Goal: Transaction & Acquisition: Book appointment/travel/reservation

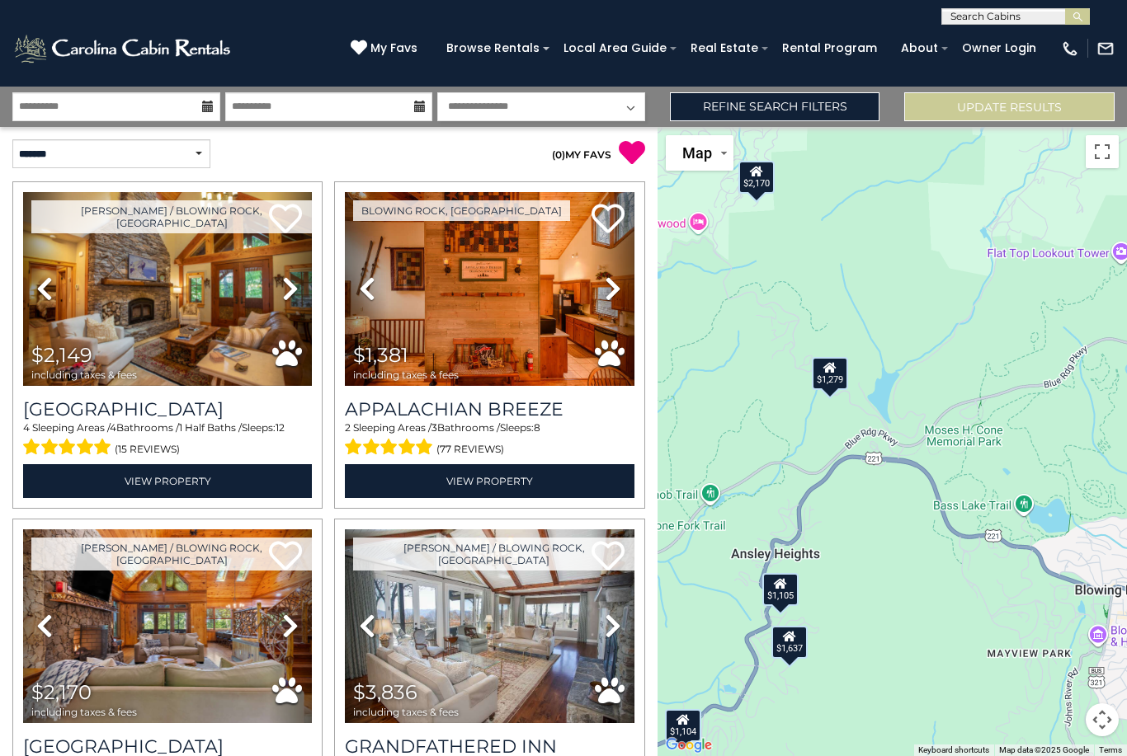
scroll to position [672, 0]
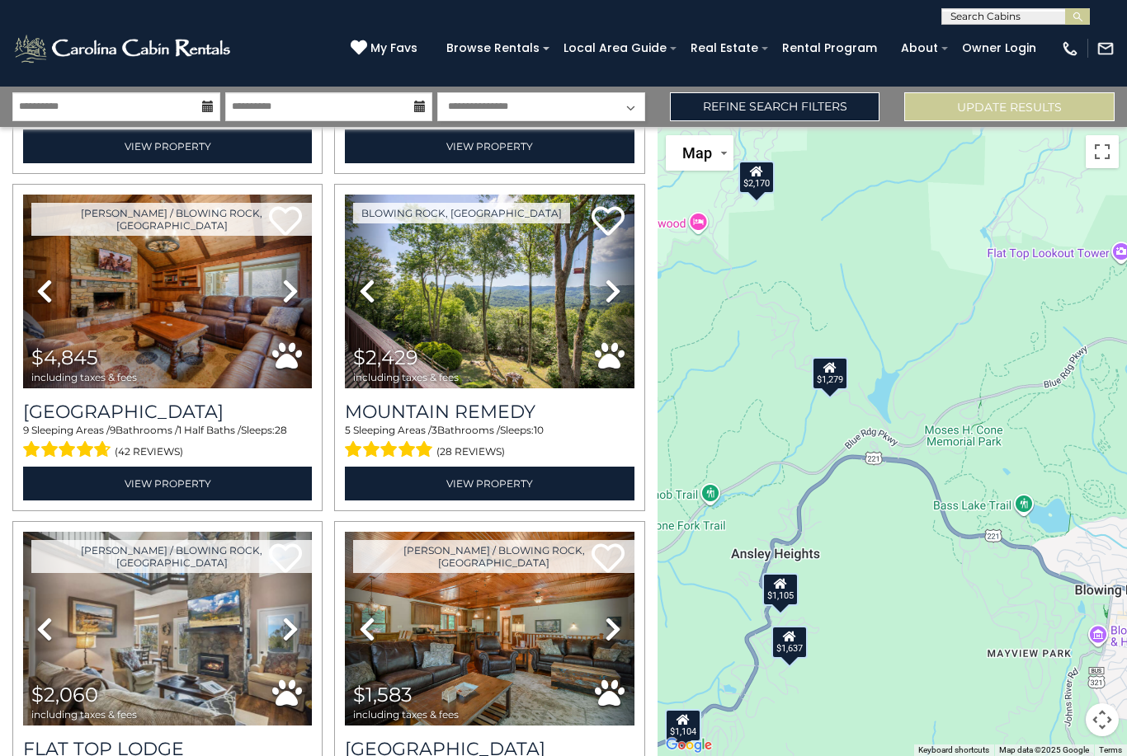
click at [783, 606] on div "$1,105" at bounding box center [780, 589] width 36 height 33
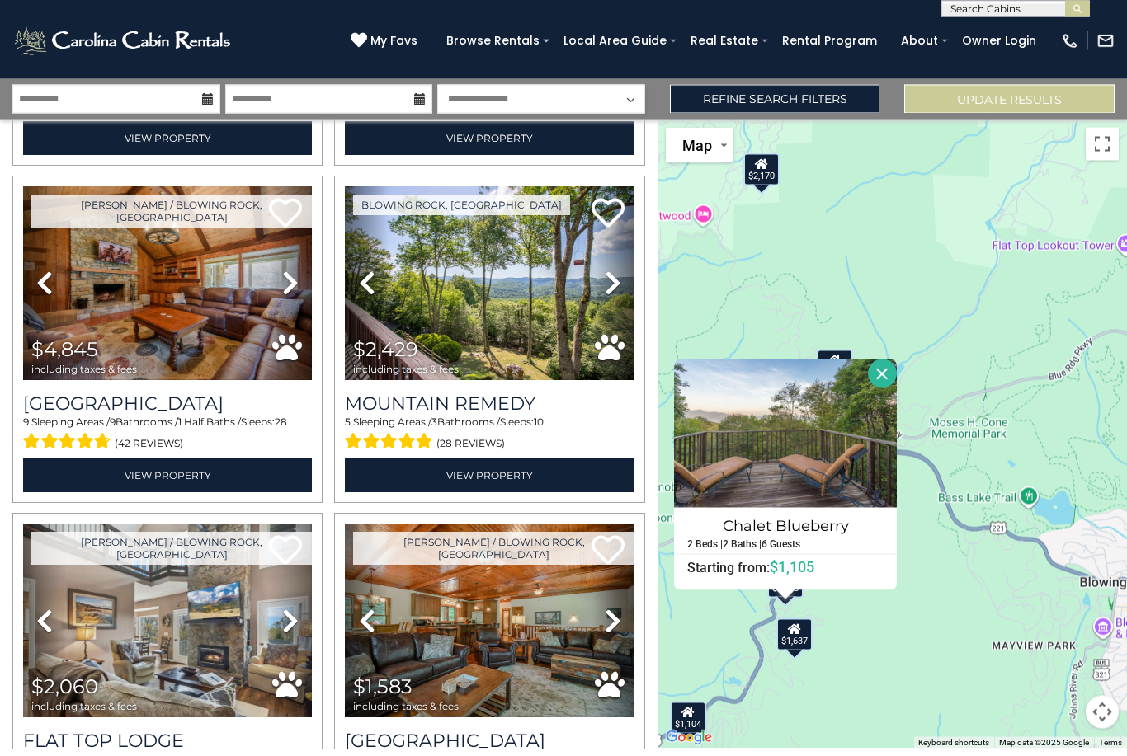
scroll to position [53, 0]
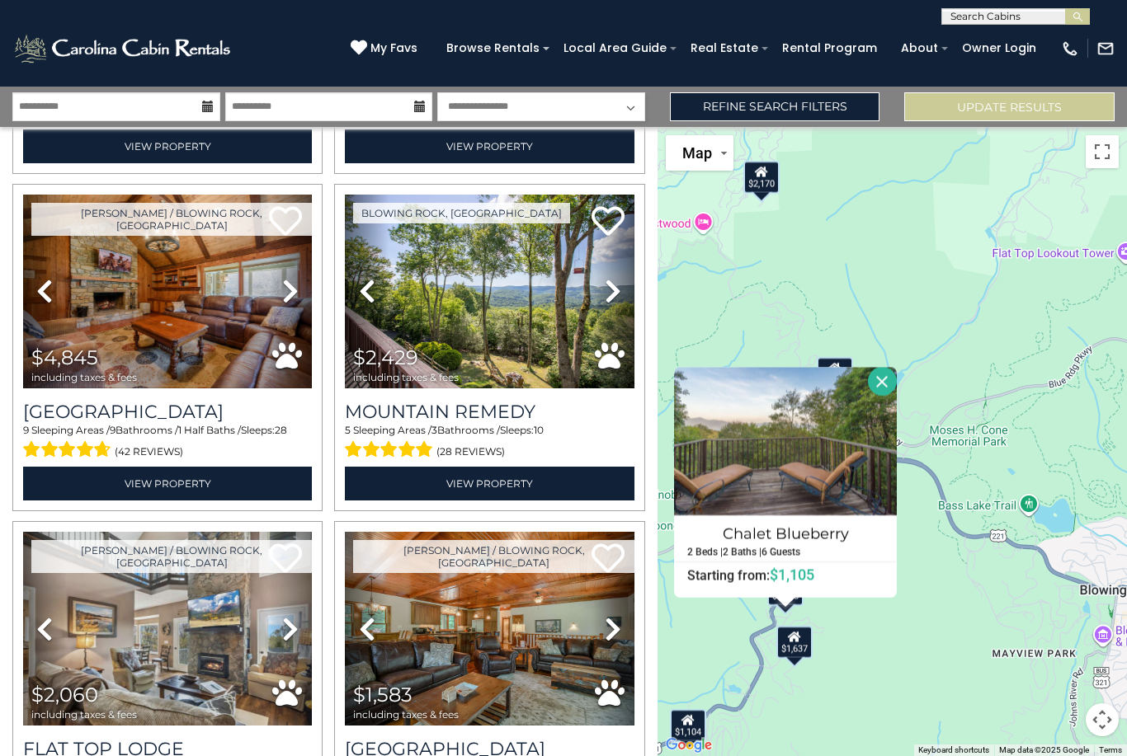
click at [896, 367] on button "Close" at bounding box center [882, 381] width 29 height 29
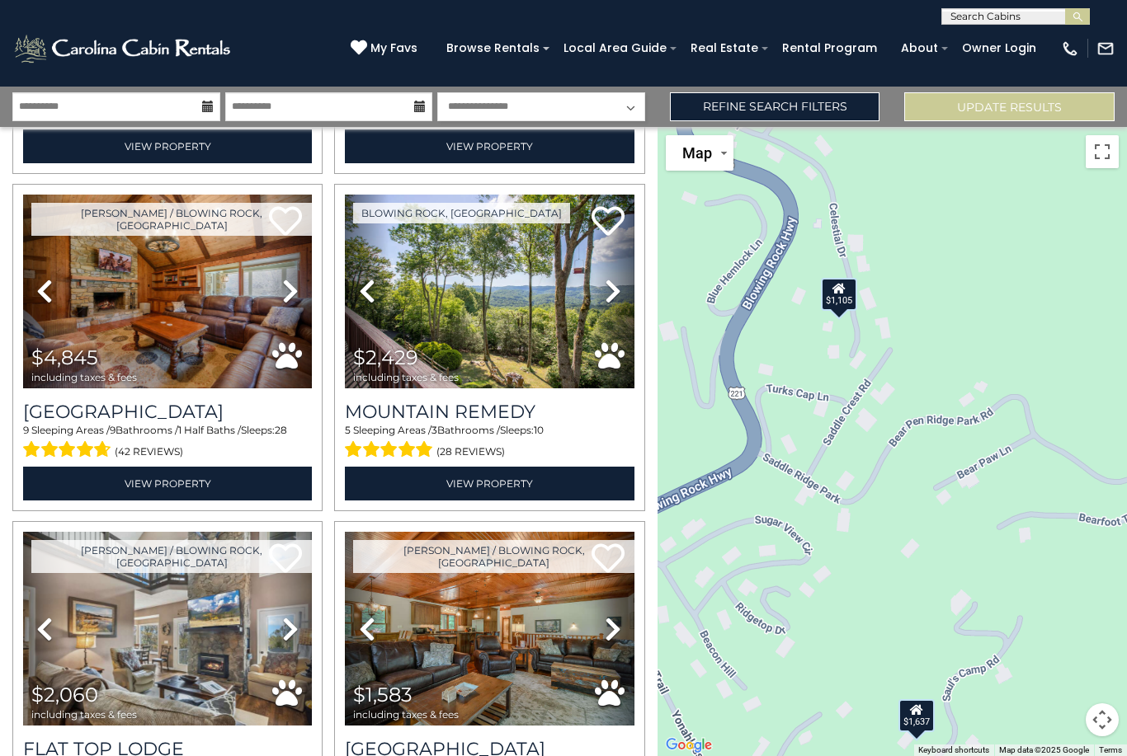
click at [845, 283] on icon at bounding box center [839, 289] width 13 height 12
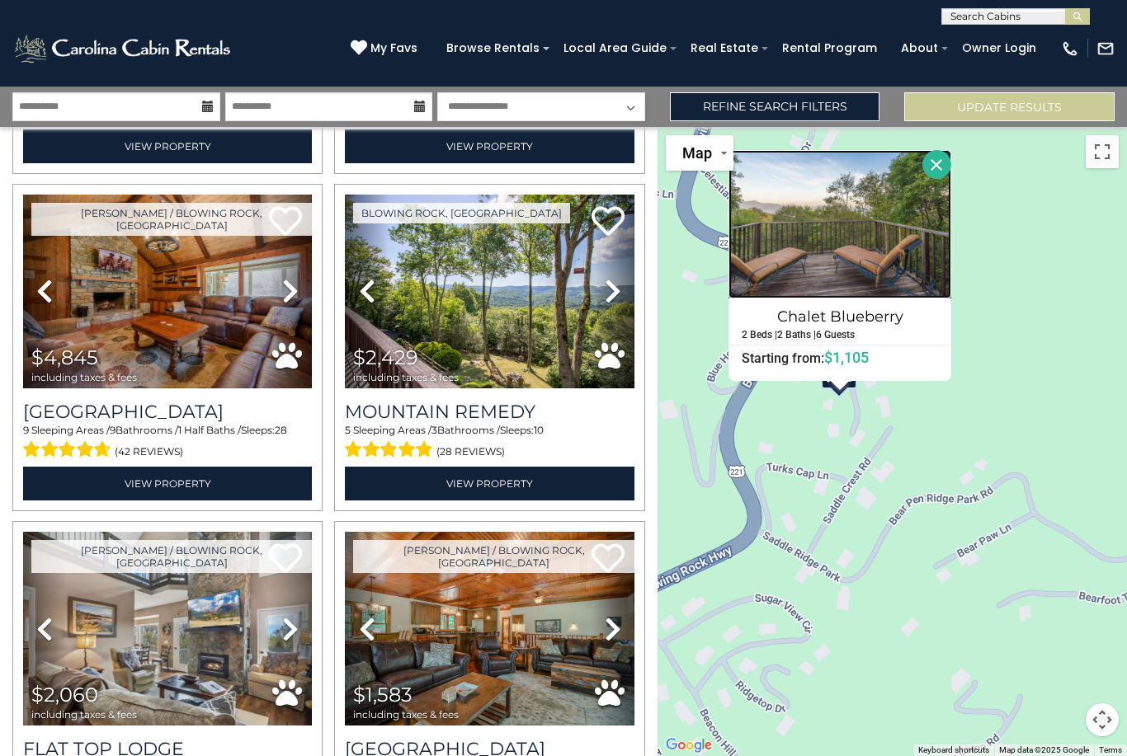
click at [883, 208] on img at bounding box center [839, 224] width 223 height 148
click at [951, 150] on button "Close" at bounding box center [936, 164] width 29 height 29
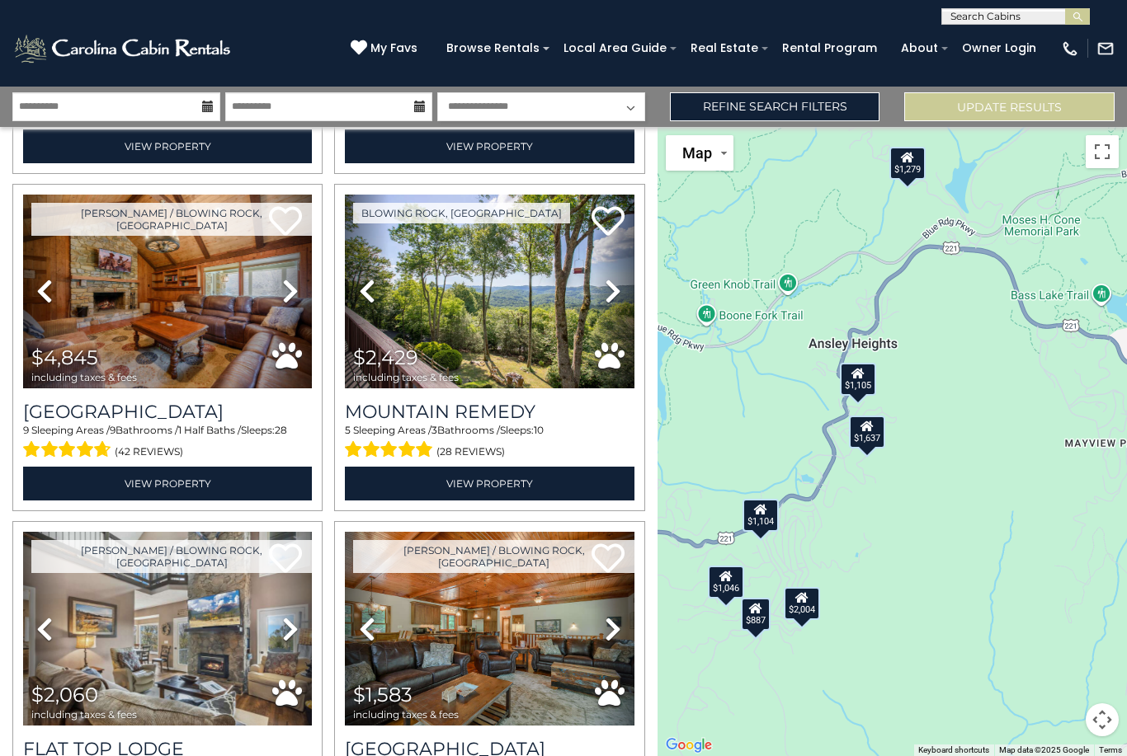
click at [761, 499] on div "$1,104" at bounding box center [760, 515] width 36 height 33
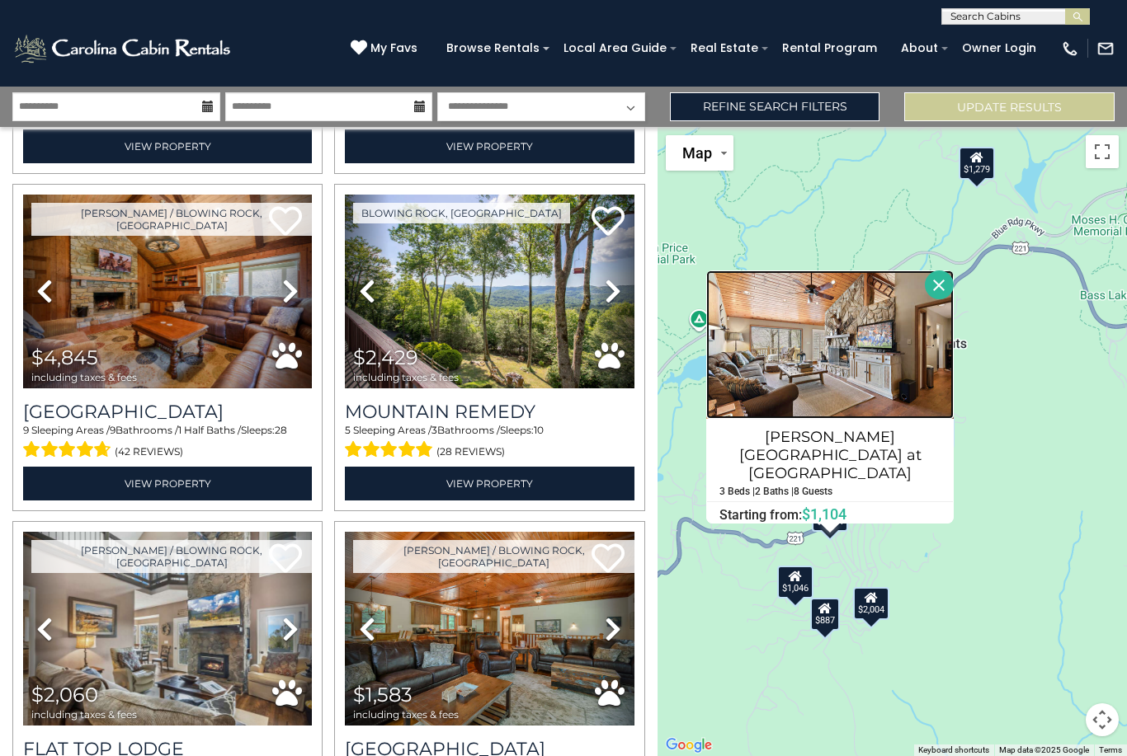
click at [866, 328] on img at bounding box center [829, 345] width 247 height 148
click at [946, 275] on button "Close" at bounding box center [938, 285] width 29 height 29
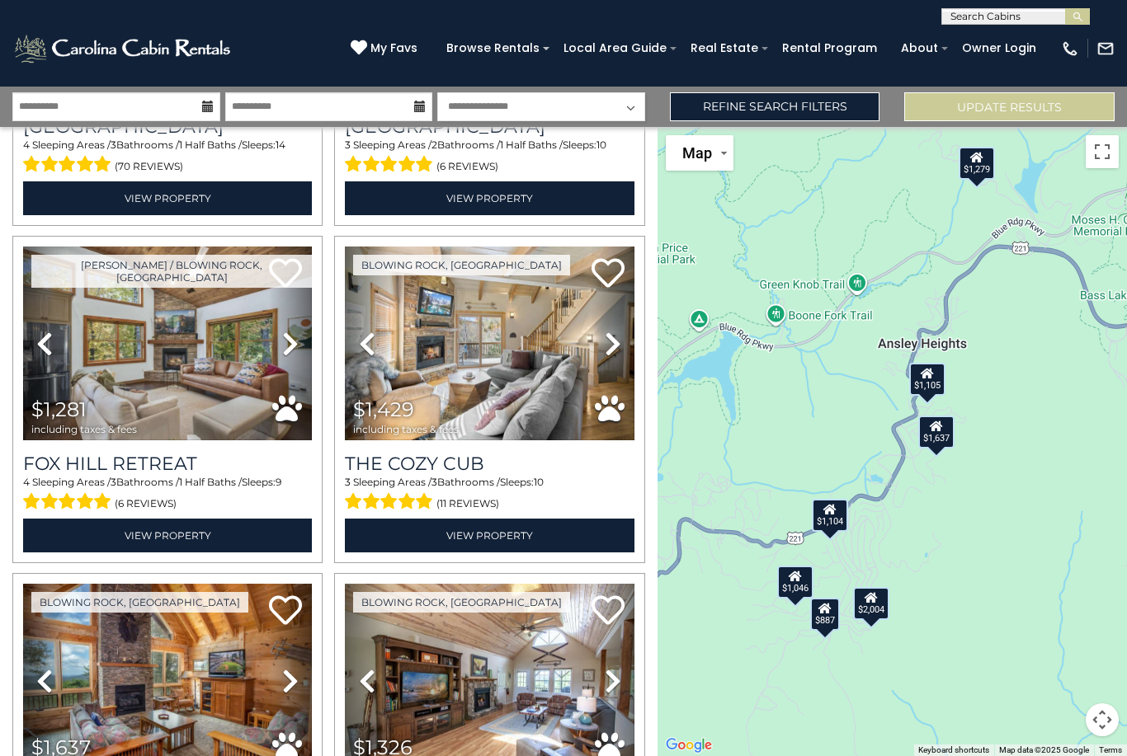
scroll to position [1970, 0]
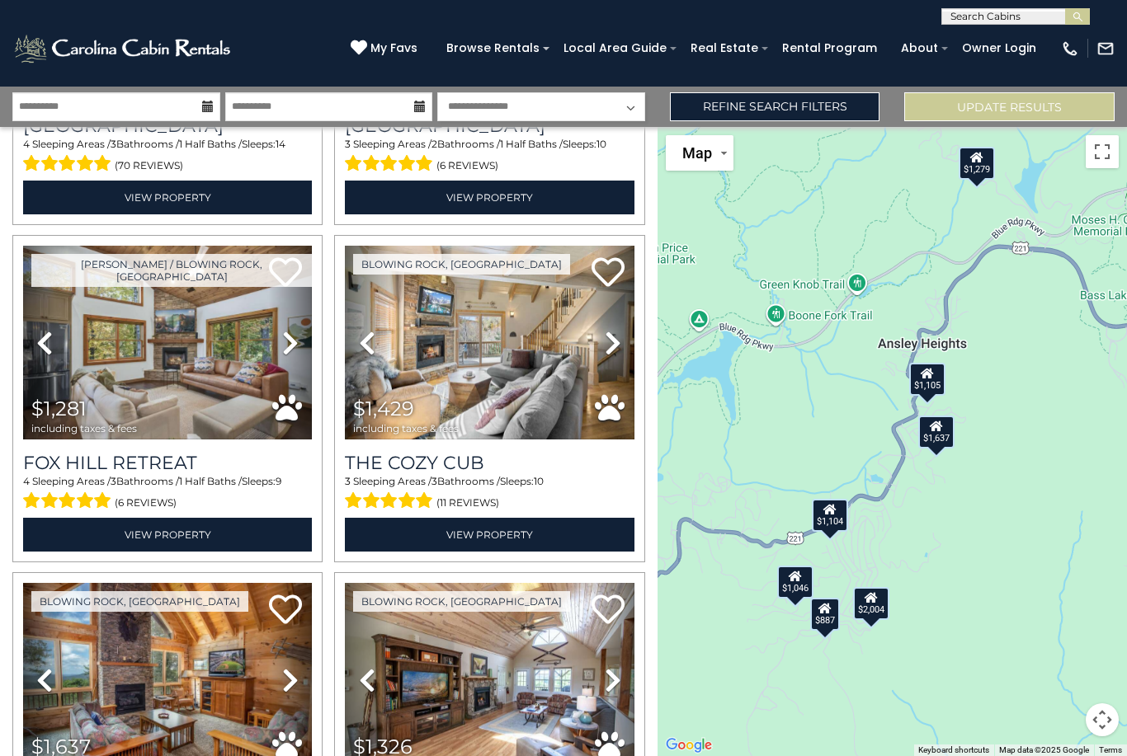
click at [613, 330] on icon at bounding box center [613, 343] width 16 height 26
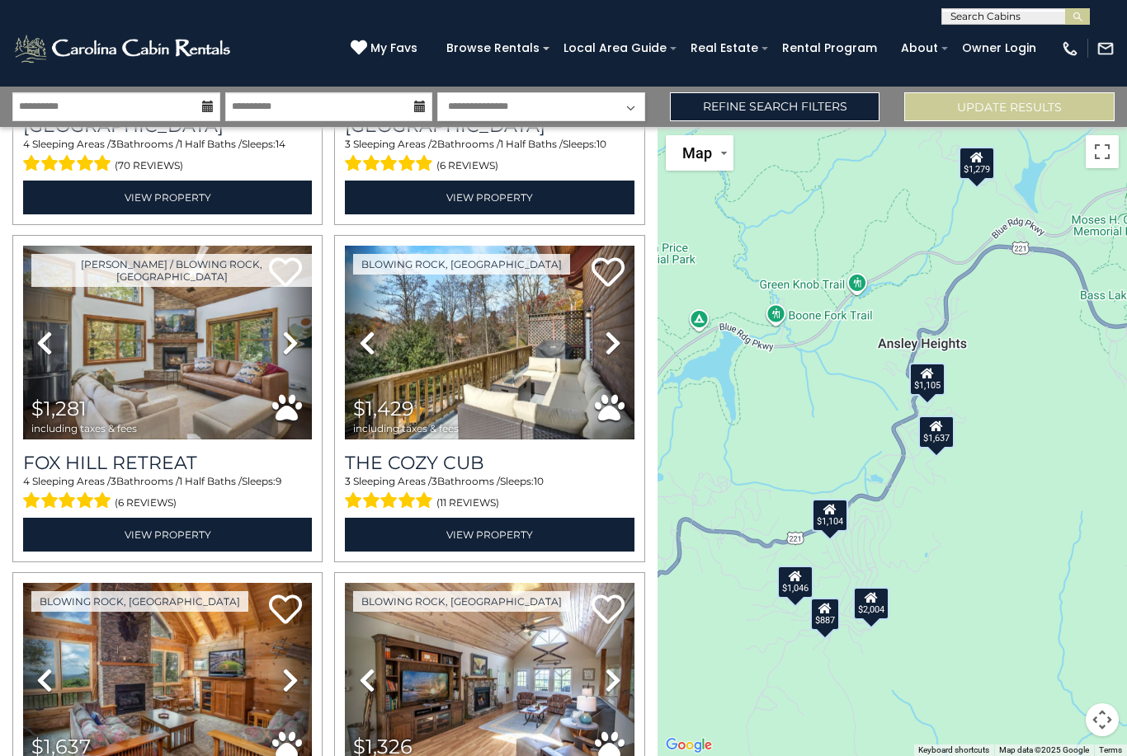
click at [616, 330] on icon at bounding box center [613, 343] width 16 height 26
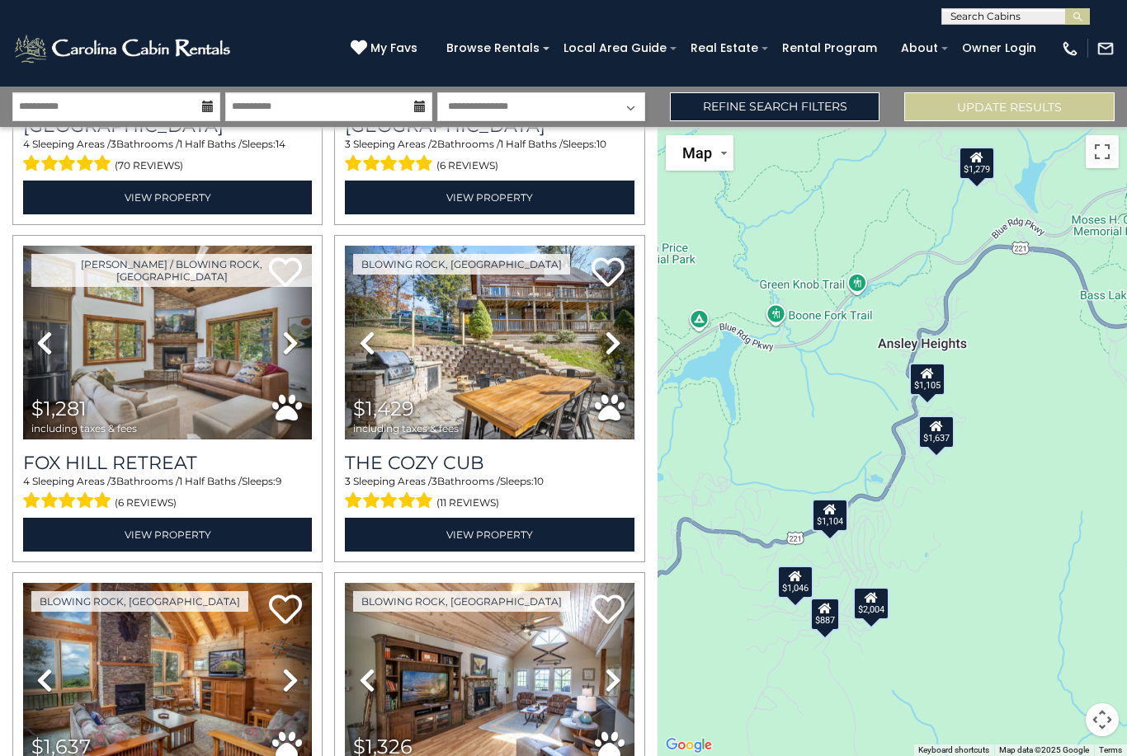
click at [611, 330] on icon at bounding box center [613, 343] width 16 height 26
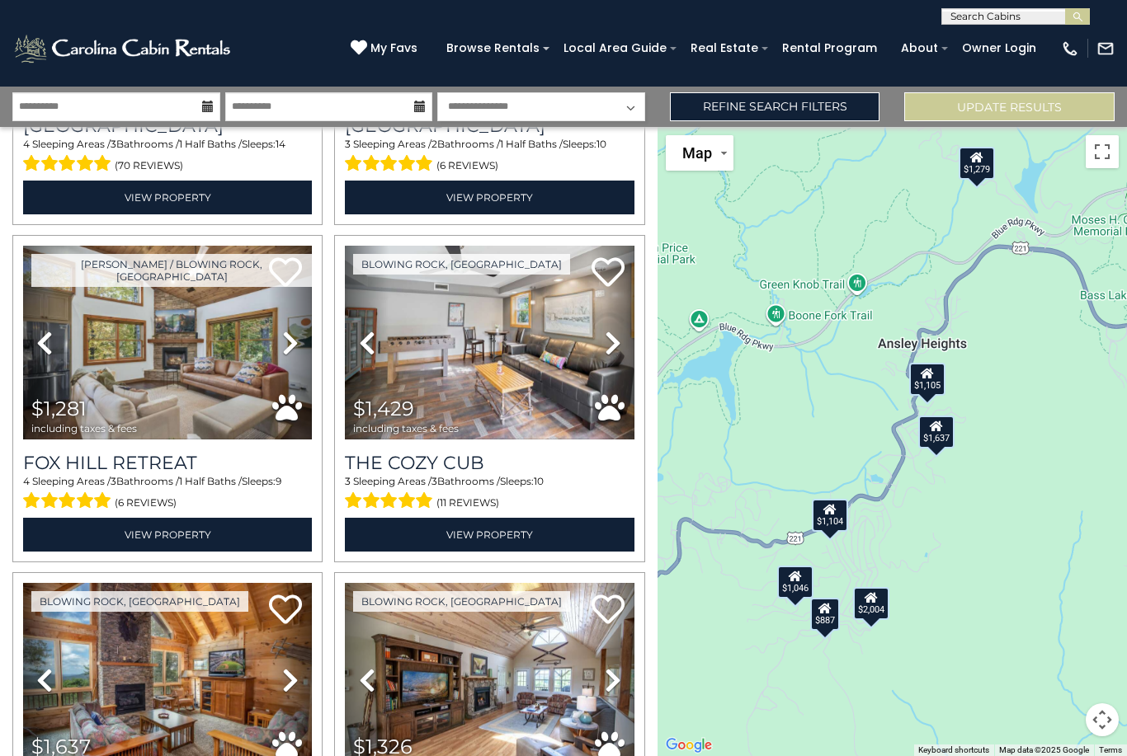
click at [615, 330] on icon at bounding box center [613, 343] width 16 height 26
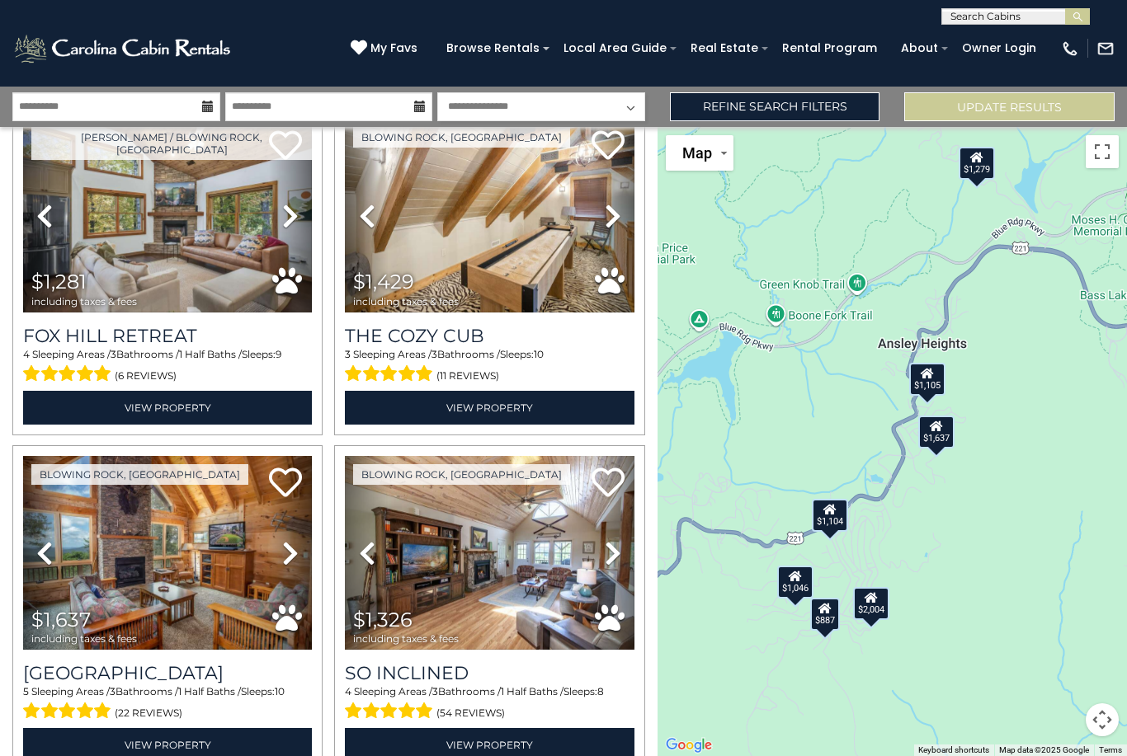
scroll to position [2099, 0]
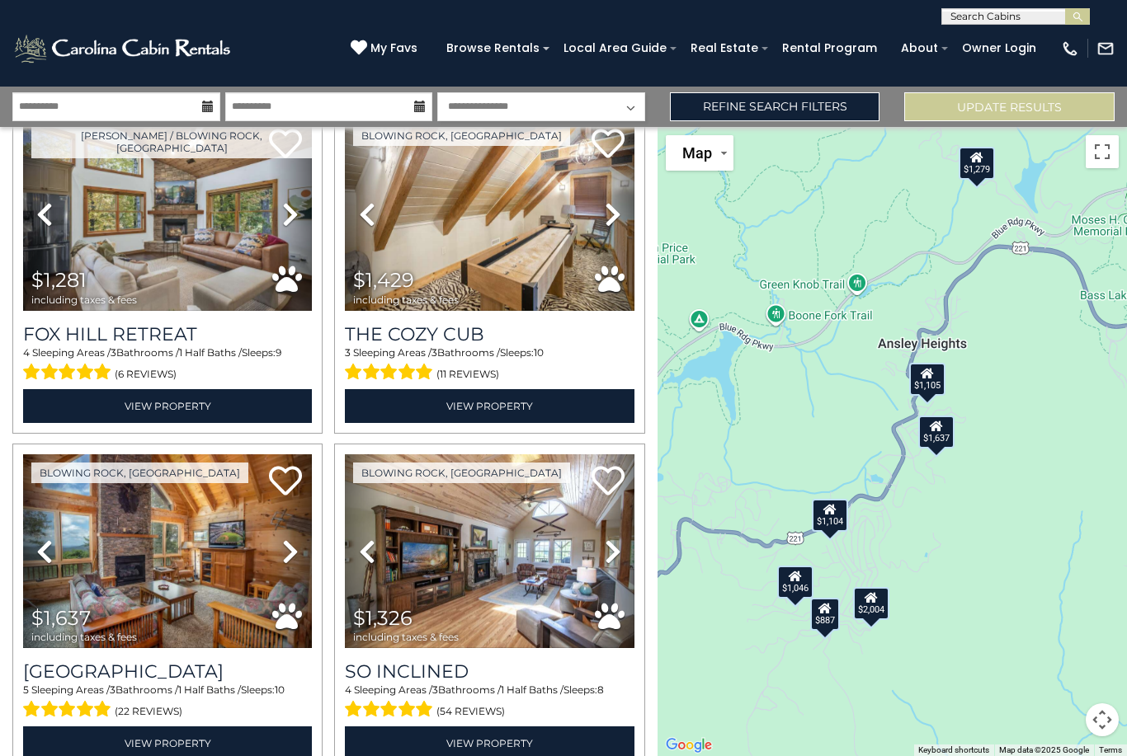
click at [293, 539] on icon at bounding box center [290, 552] width 16 height 26
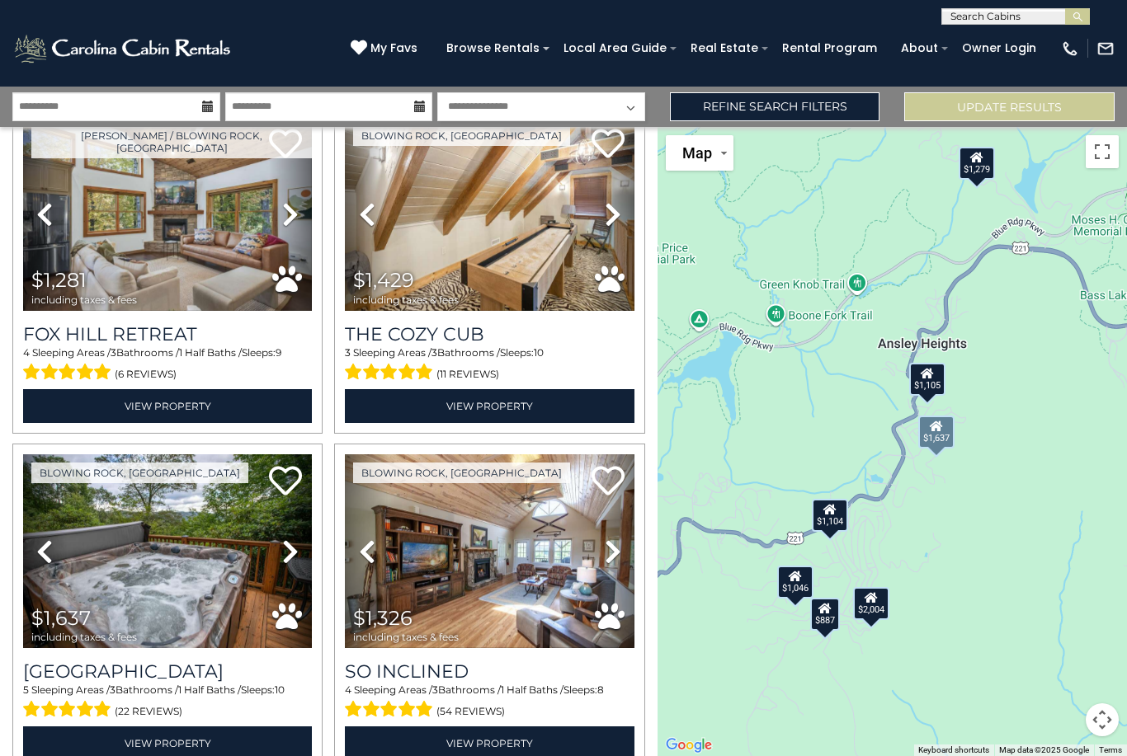
click at [292, 539] on icon at bounding box center [290, 552] width 16 height 26
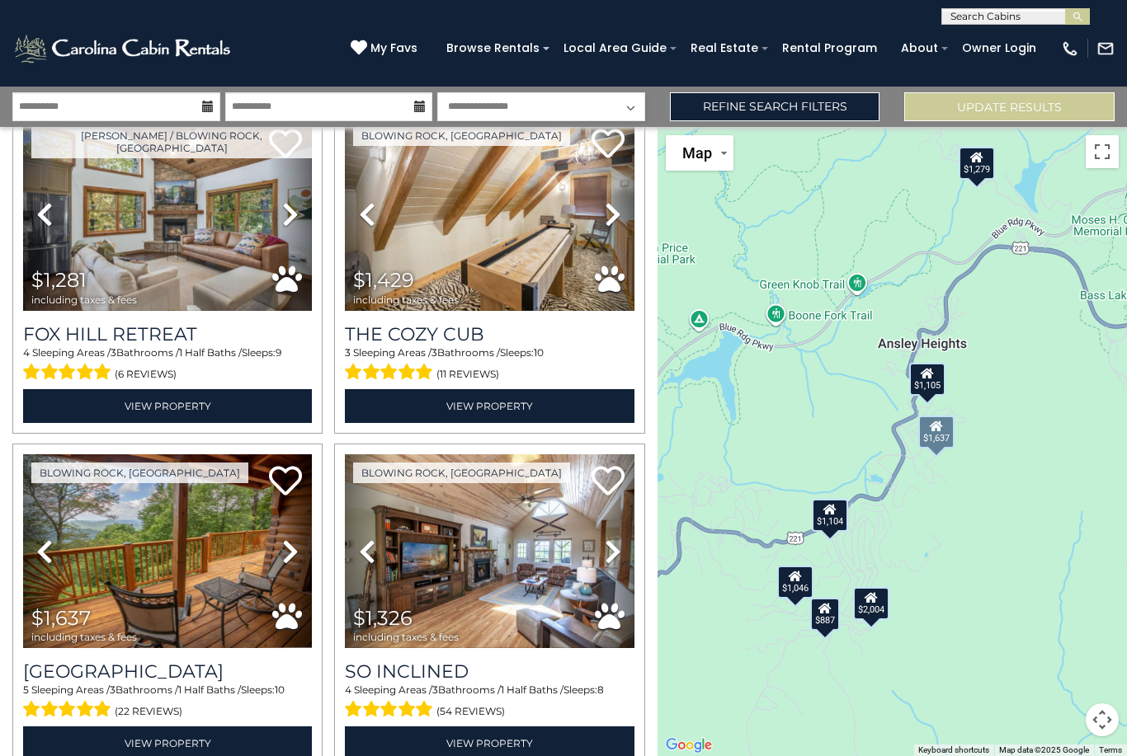
click at [292, 539] on icon at bounding box center [290, 552] width 16 height 26
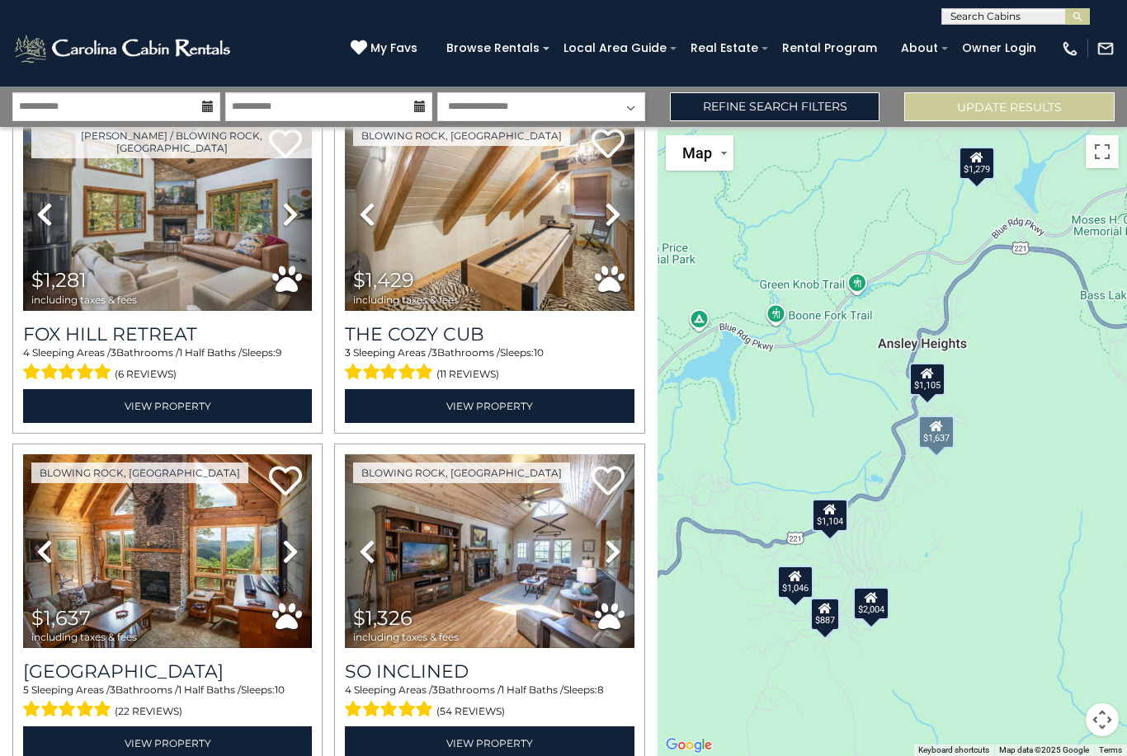
click at [302, 501] on link "Next" at bounding box center [291, 551] width 44 height 194
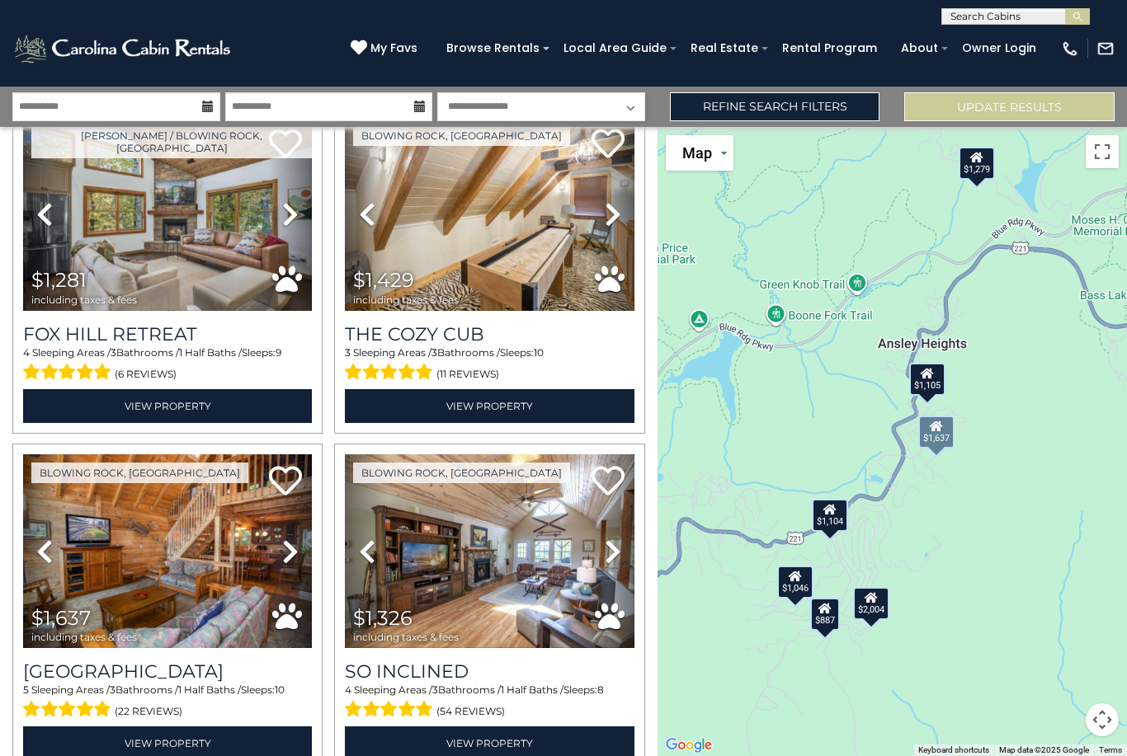
click at [293, 539] on icon at bounding box center [290, 552] width 16 height 26
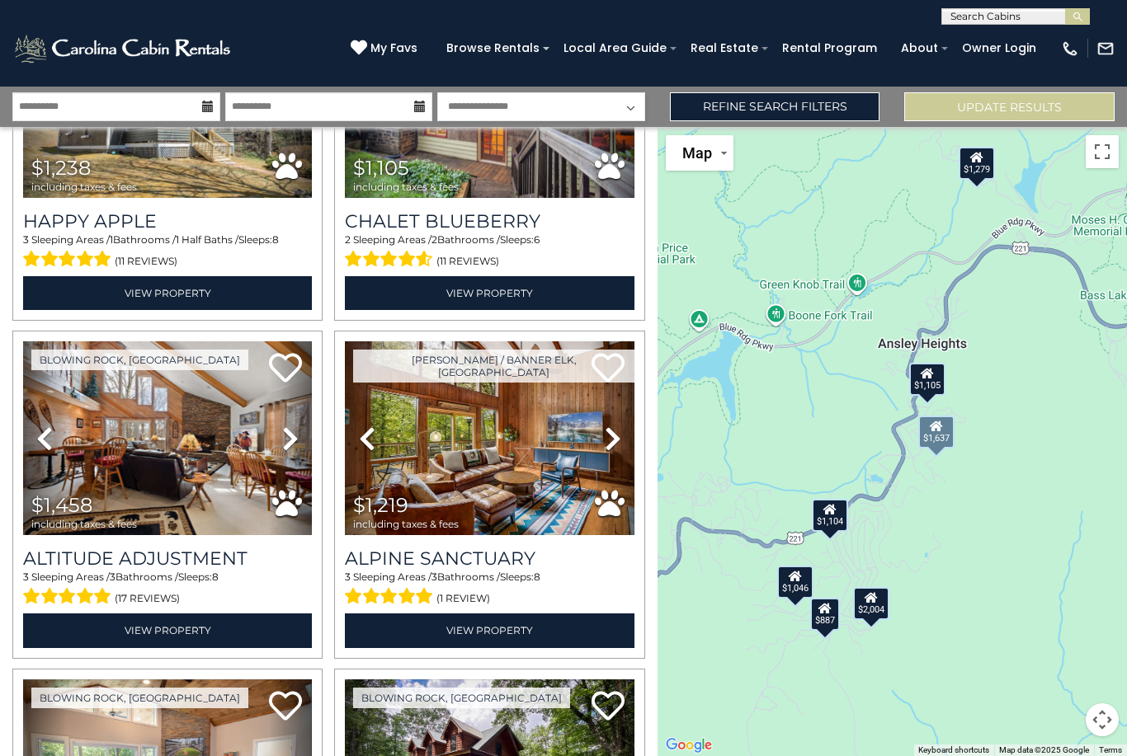
scroll to position [3223, 0]
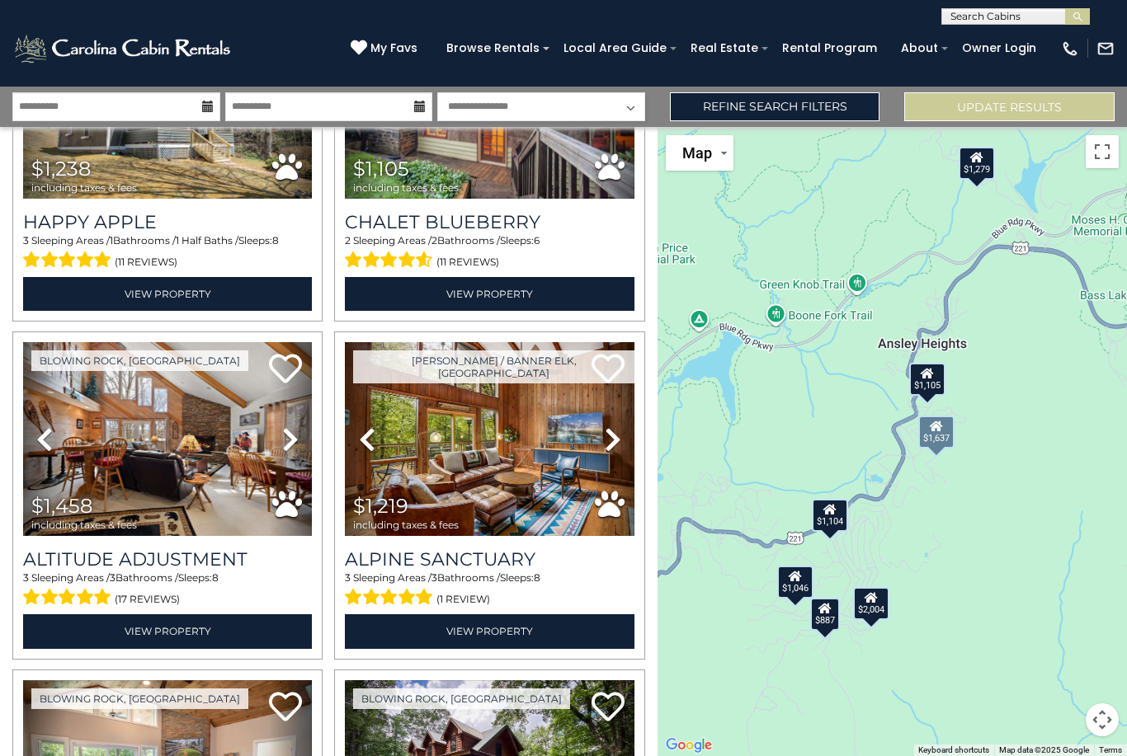
click at [623, 383] on link "Next" at bounding box center [612, 439] width 44 height 194
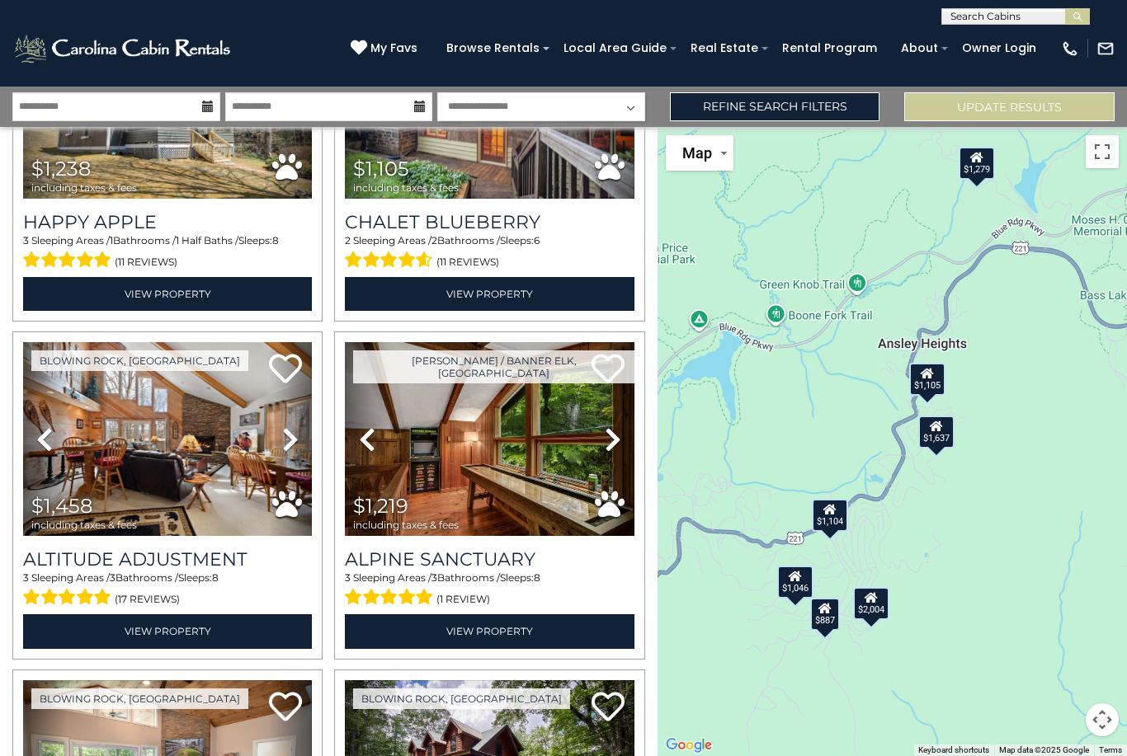
click at [616, 426] on icon at bounding box center [613, 439] width 16 height 26
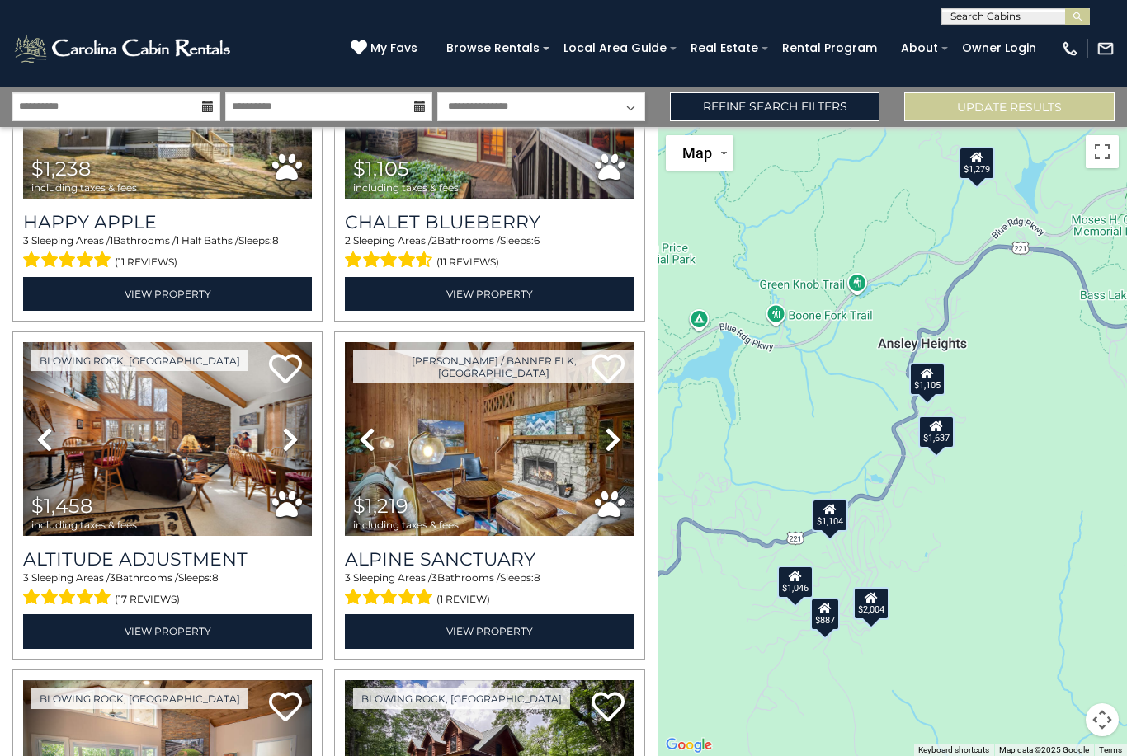
click at [617, 426] on icon at bounding box center [613, 439] width 16 height 26
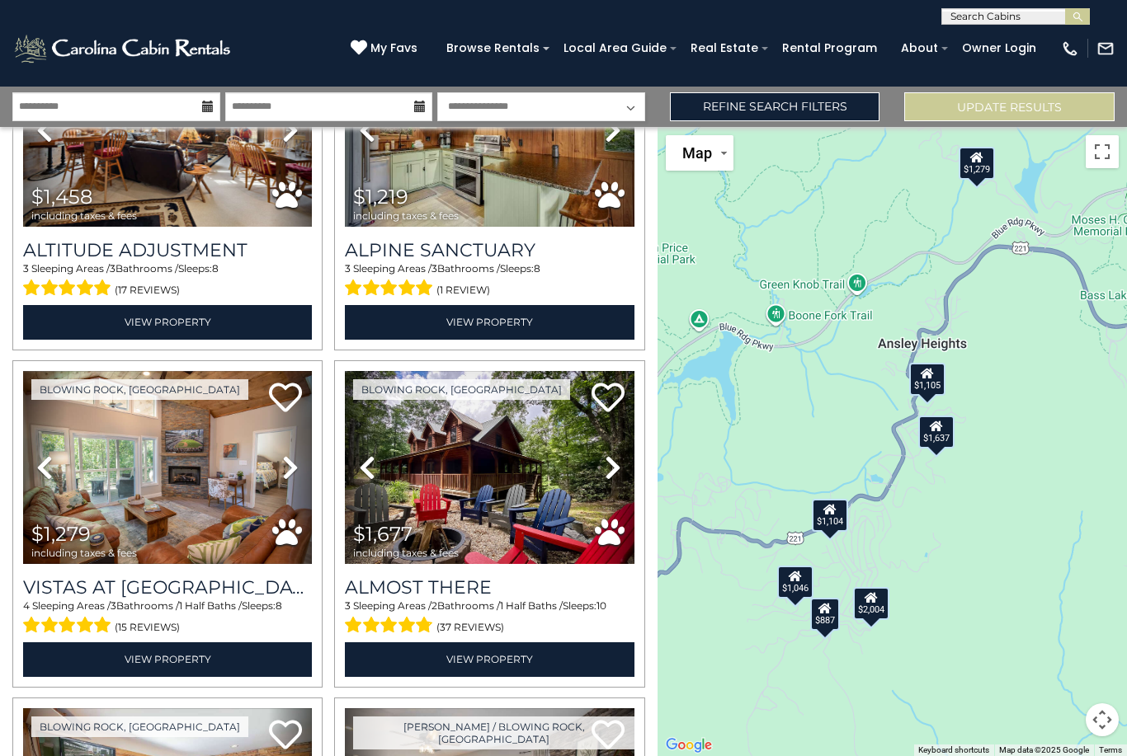
scroll to position [3536, 0]
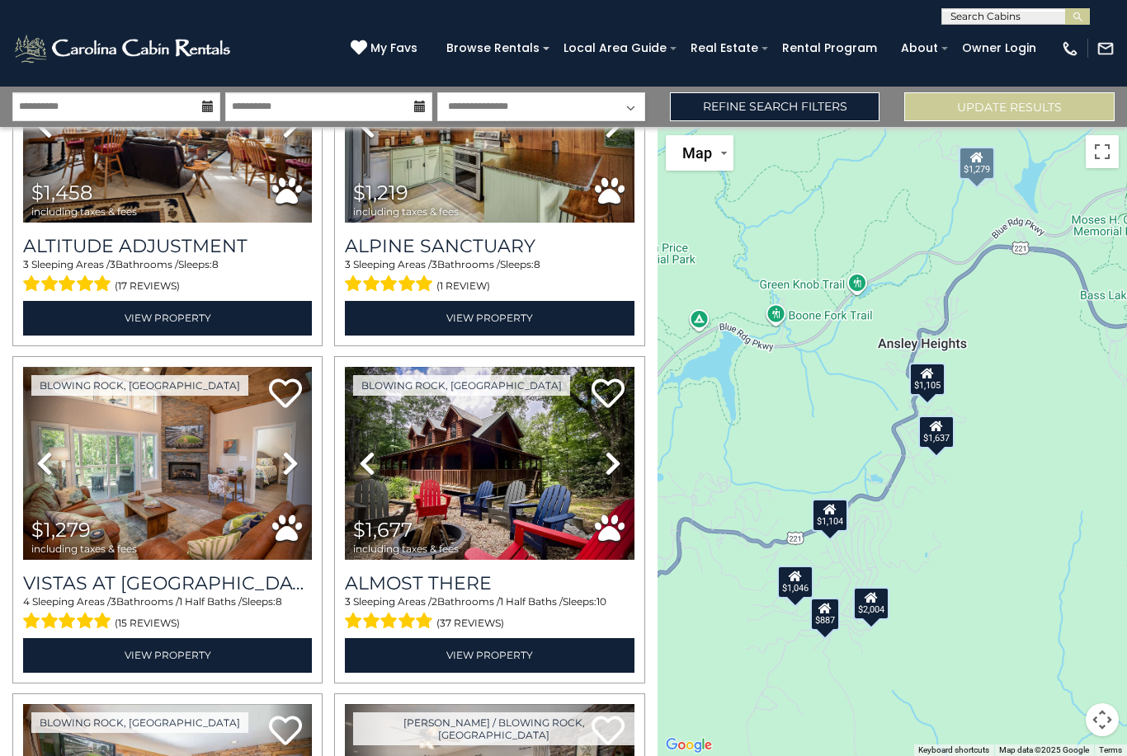
click at [119, 411] on img at bounding box center [167, 464] width 289 height 194
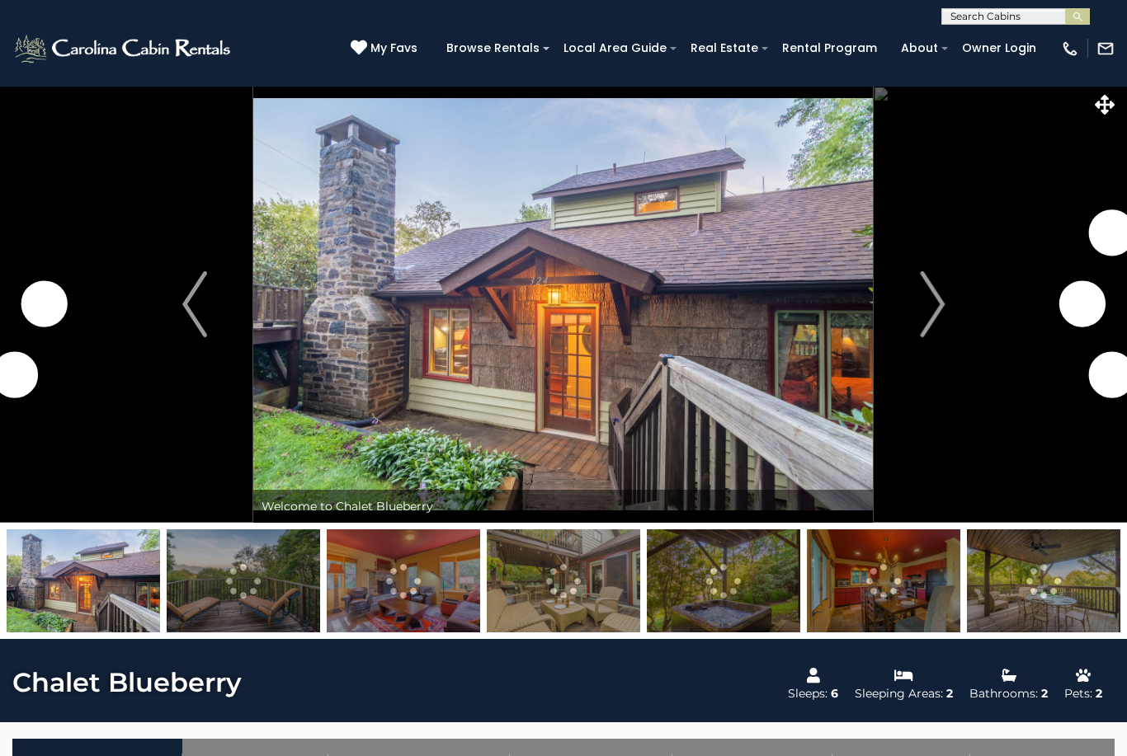
click at [942, 308] on img "Next" at bounding box center [932, 304] width 25 height 66
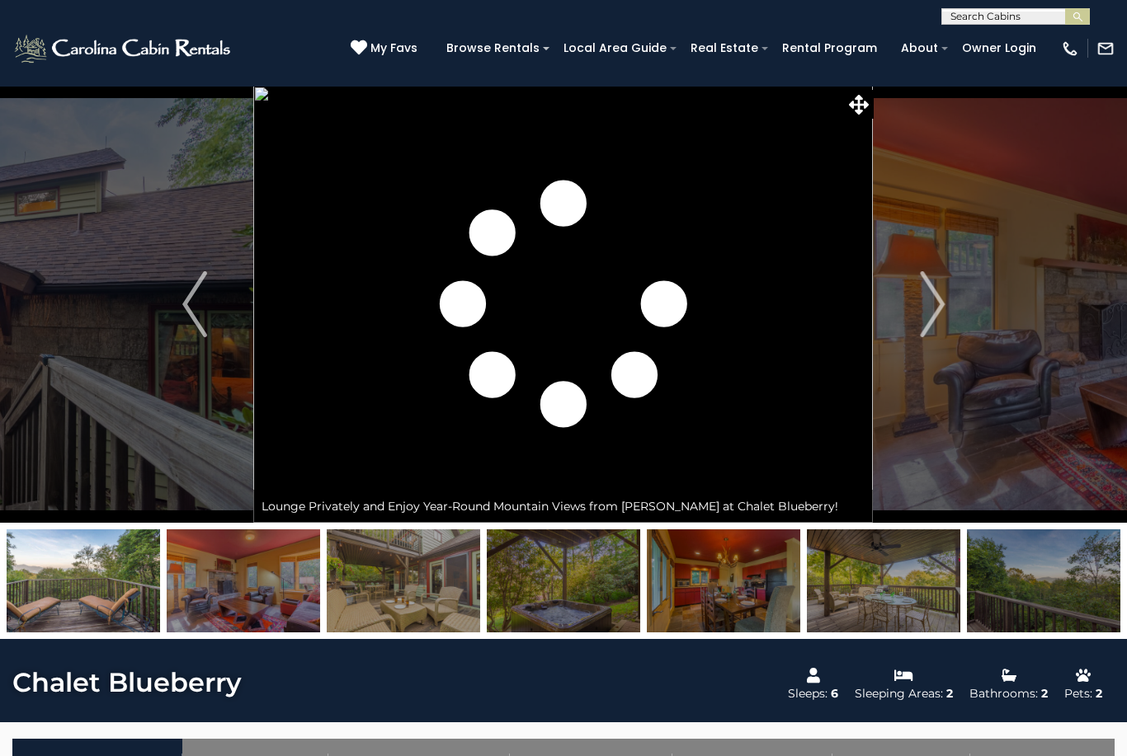
click at [947, 311] on button "Next" at bounding box center [931, 304] width 117 height 437
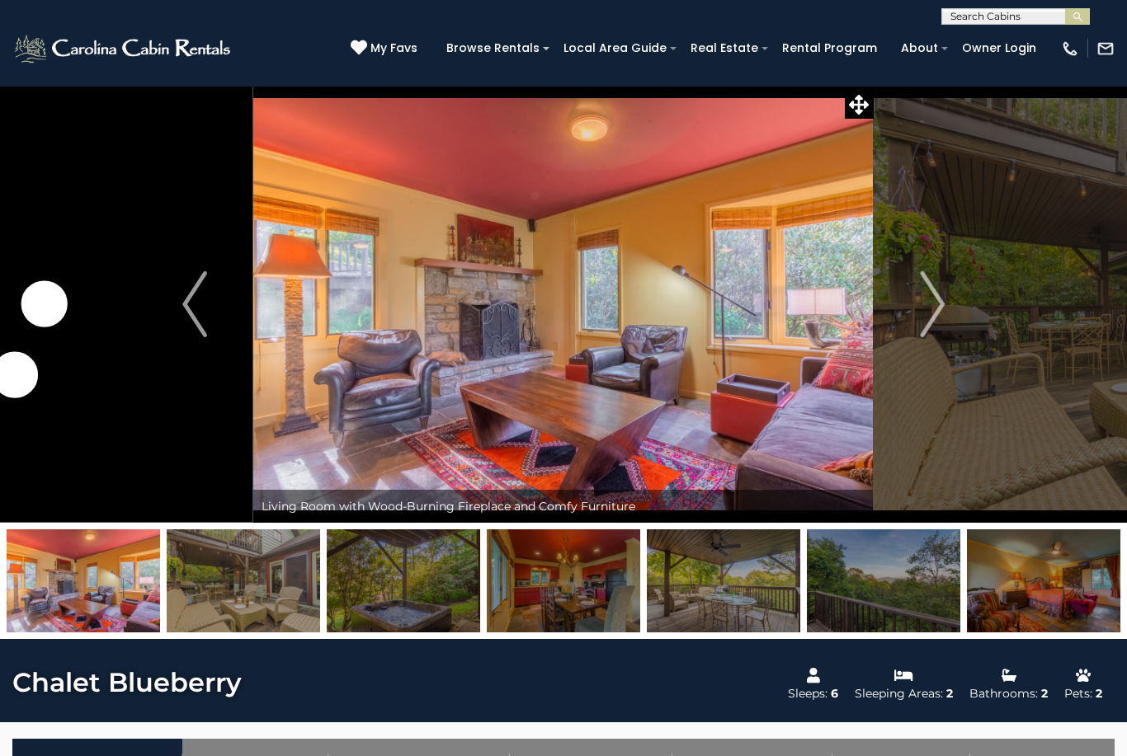
click at [917, 303] on button "Next" at bounding box center [931, 304] width 117 height 437
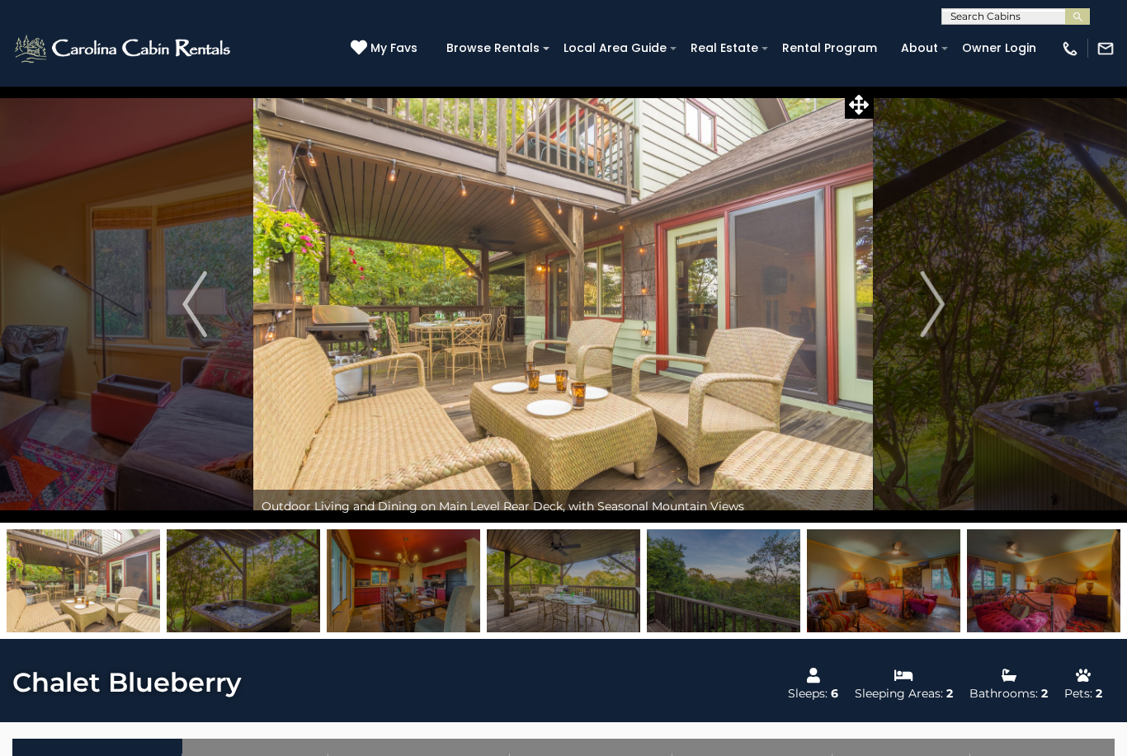
click at [922, 309] on img "Next" at bounding box center [932, 304] width 25 height 66
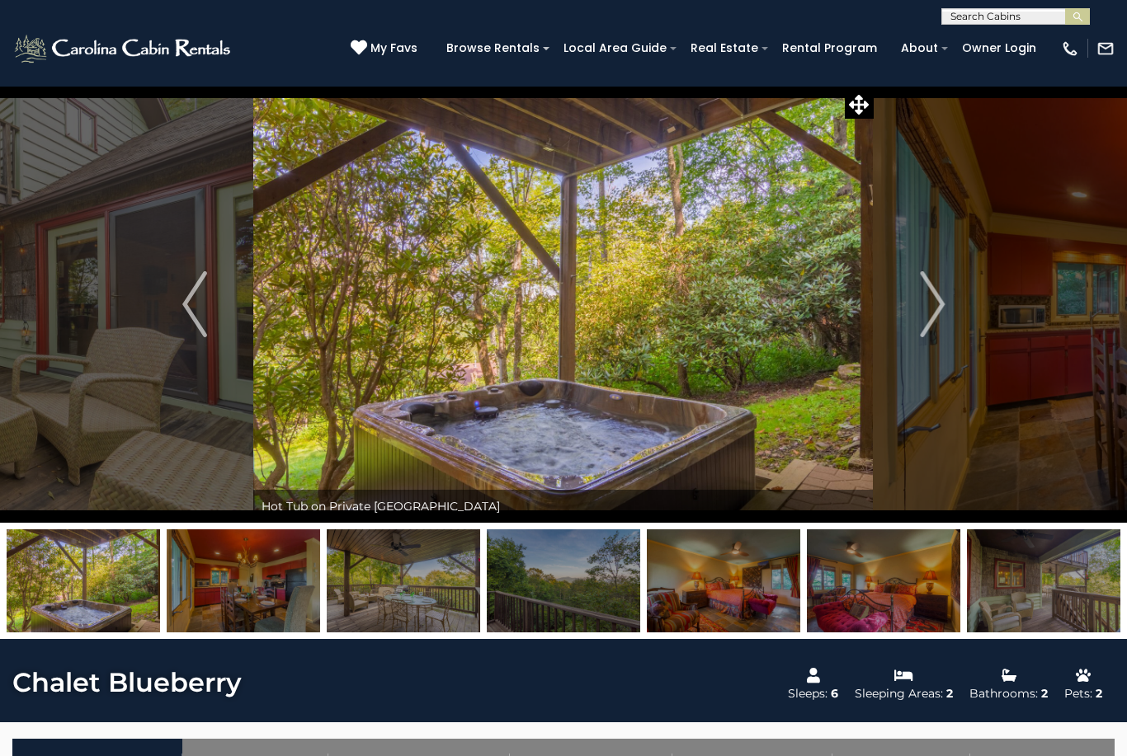
click at [932, 312] on img "Next" at bounding box center [932, 304] width 25 height 66
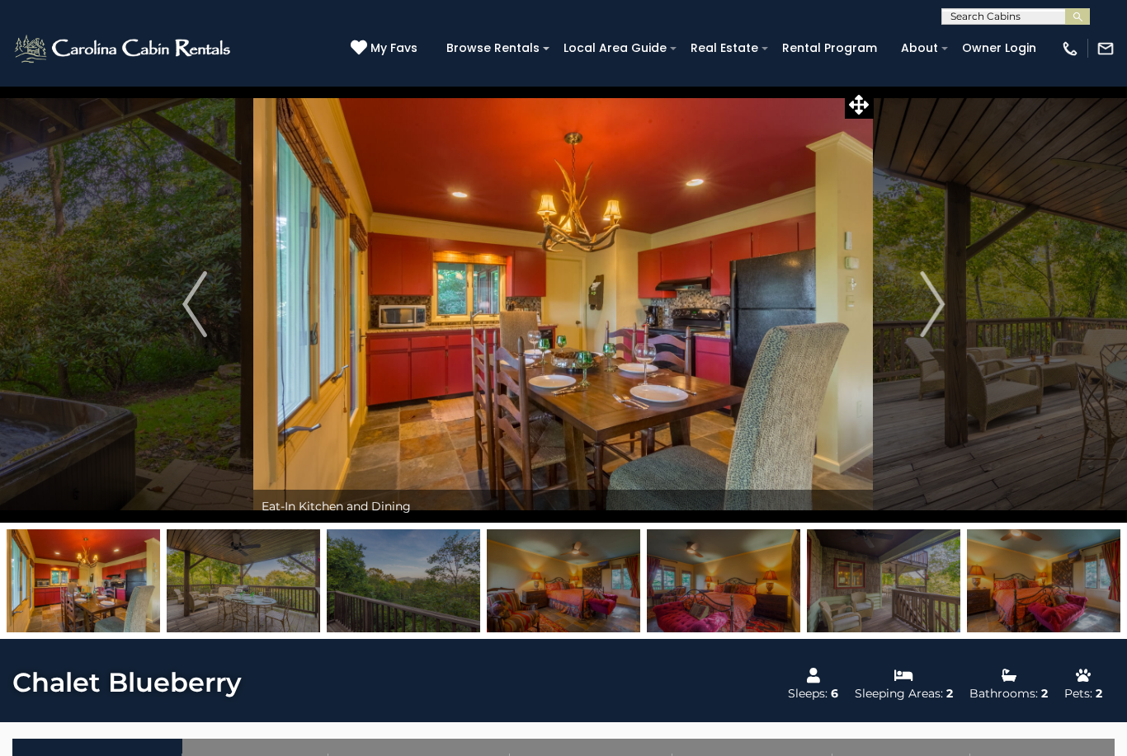
click at [942, 315] on img "Next" at bounding box center [932, 304] width 25 height 66
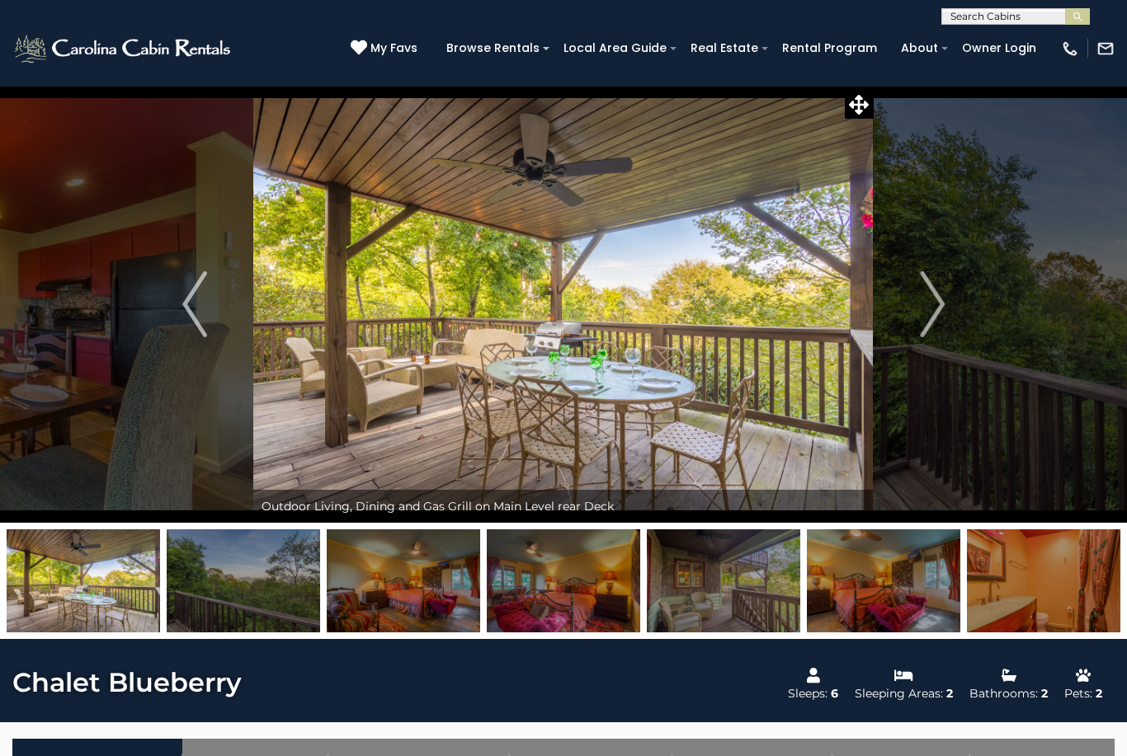
click at [943, 318] on img "Next" at bounding box center [932, 304] width 25 height 66
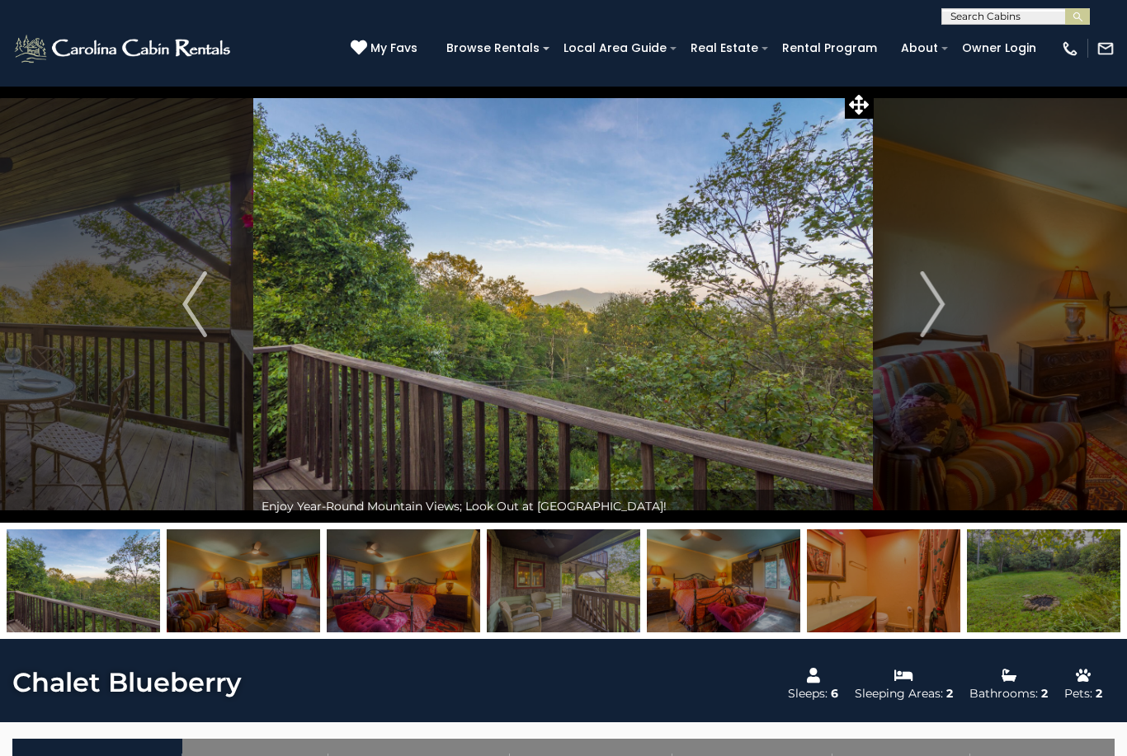
click at [943, 318] on img "Next" at bounding box center [932, 304] width 25 height 66
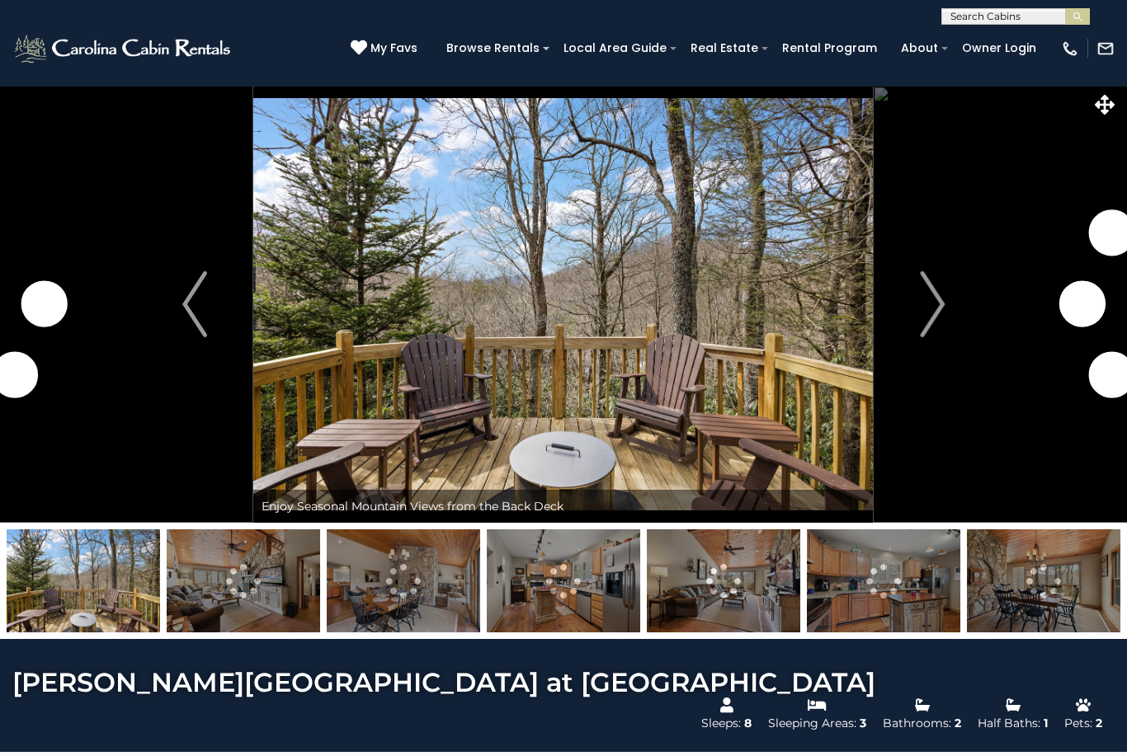
click at [939, 320] on img "Next" at bounding box center [932, 304] width 25 height 66
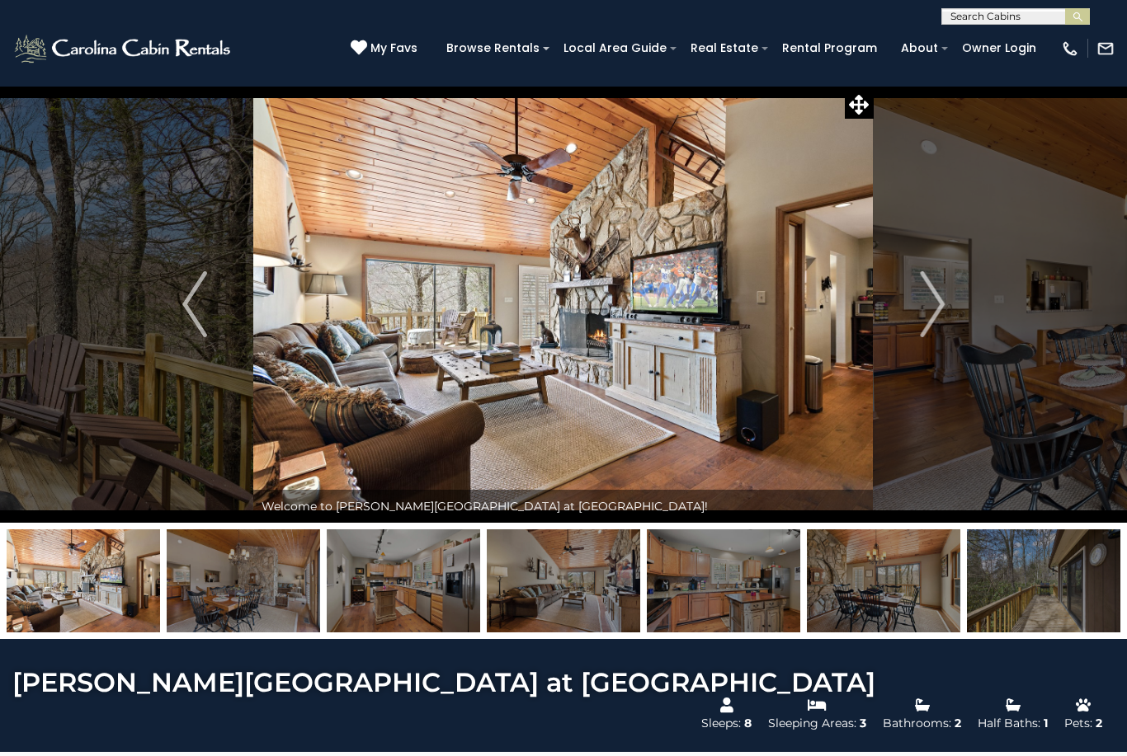
click at [936, 302] on img "Next" at bounding box center [932, 304] width 25 height 66
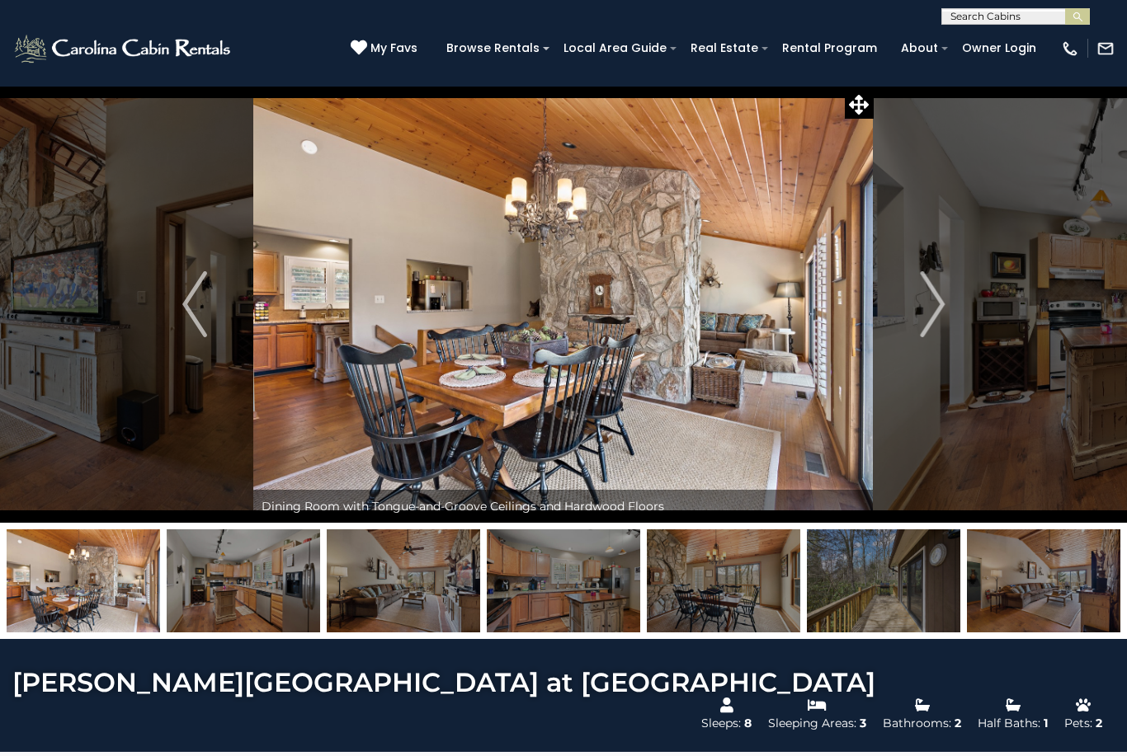
click at [937, 291] on img "Next" at bounding box center [932, 304] width 25 height 66
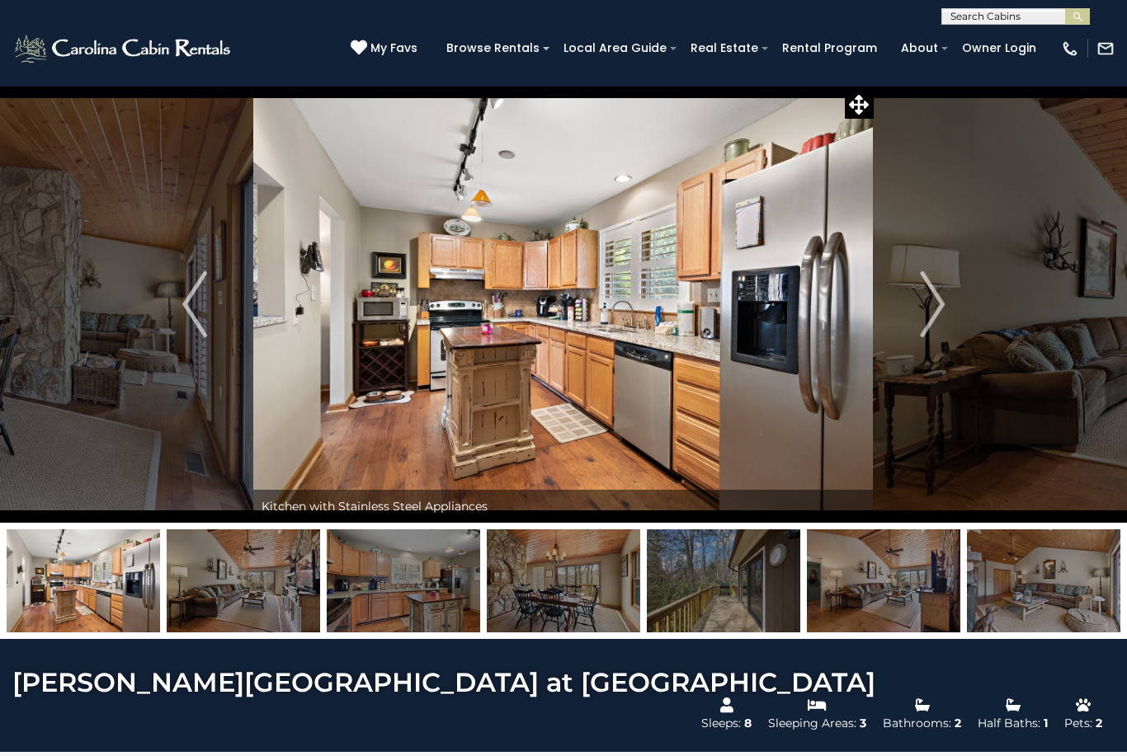
click at [933, 293] on img "Next" at bounding box center [932, 304] width 25 height 66
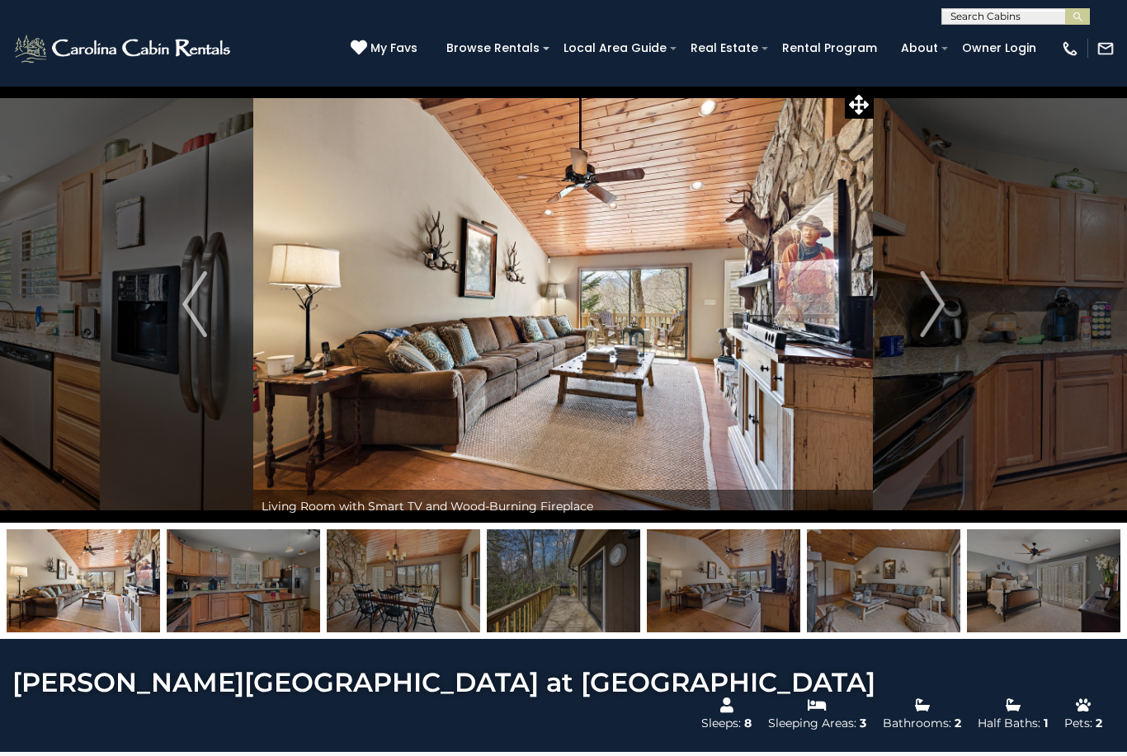
click at [949, 300] on button "Next" at bounding box center [931, 304] width 117 height 437
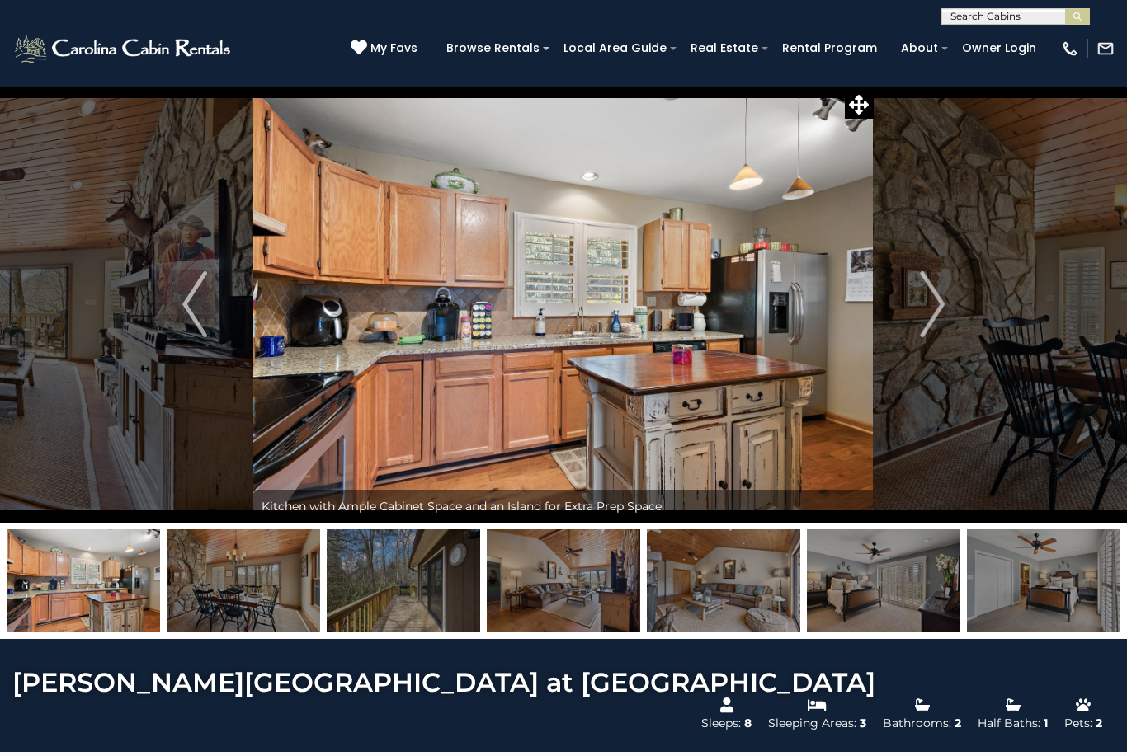
click at [951, 303] on button "Next" at bounding box center [931, 304] width 117 height 437
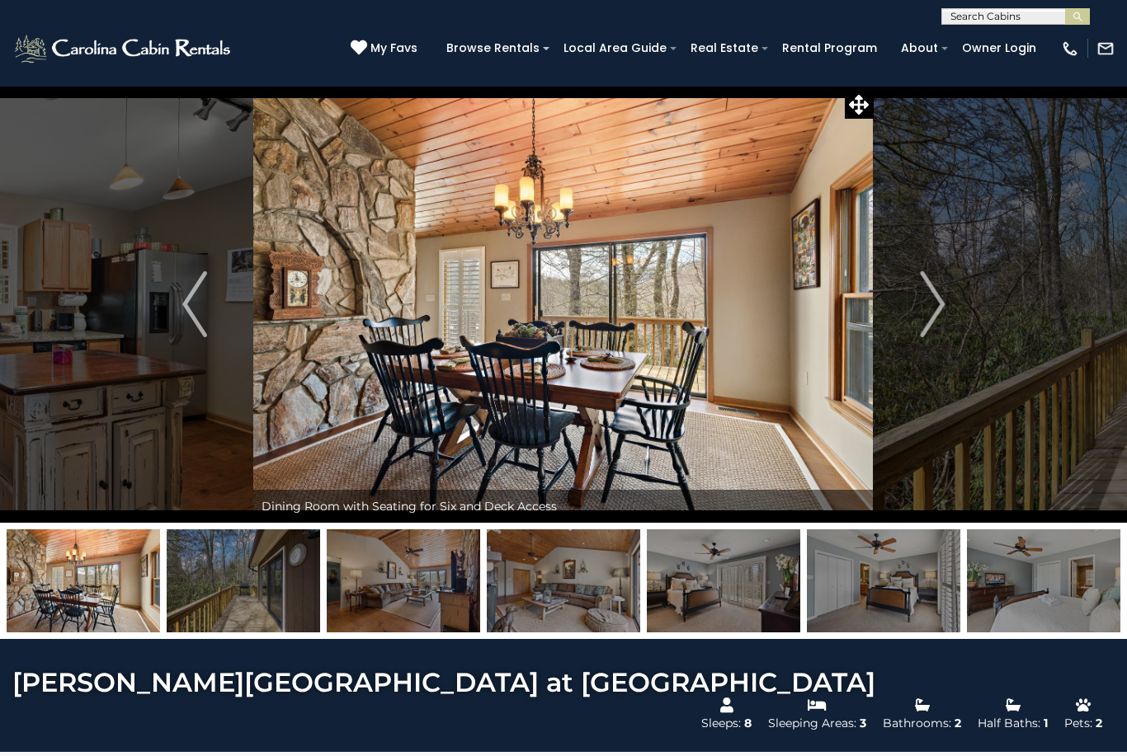
click at [951, 303] on button "Next" at bounding box center [931, 304] width 117 height 437
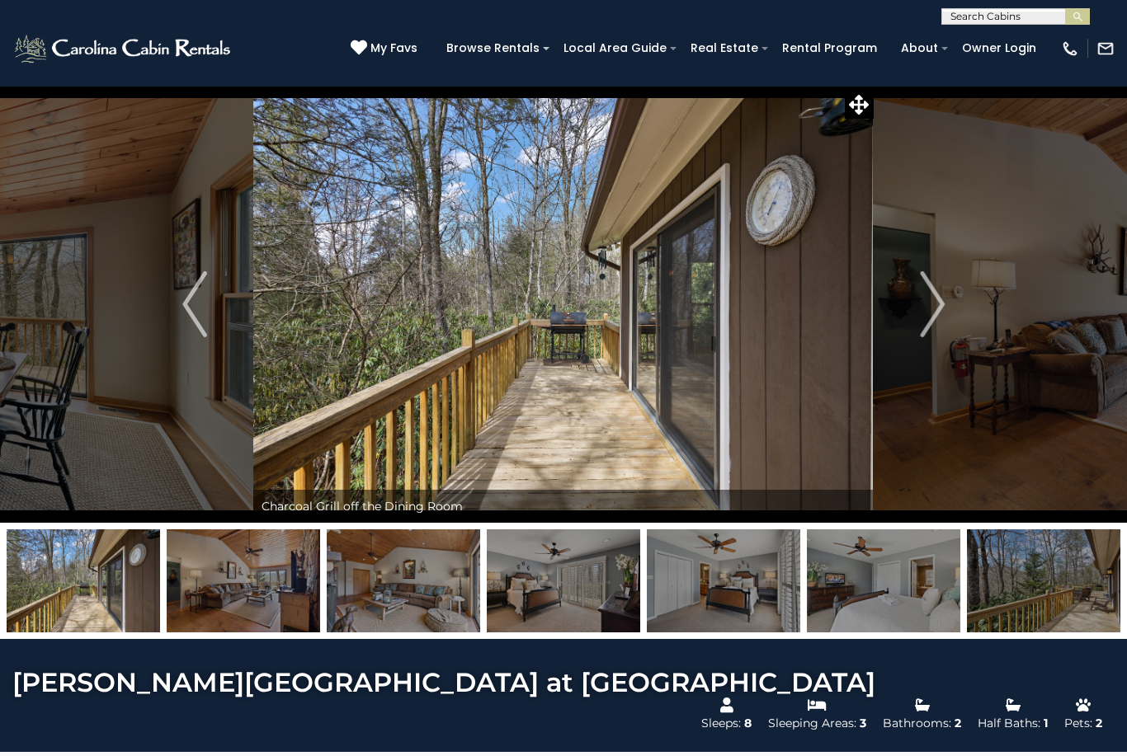
click at [953, 296] on button "Next" at bounding box center [931, 304] width 117 height 437
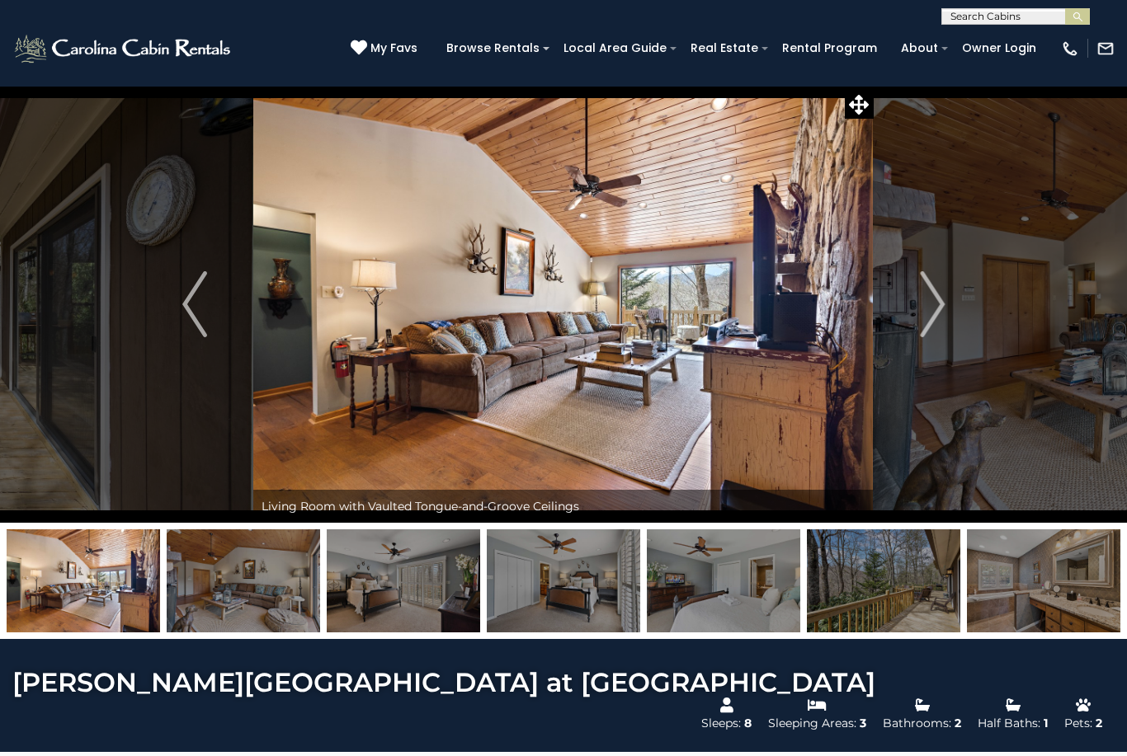
click at [947, 299] on button "Next" at bounding box center [931, 304] width 117 height 437
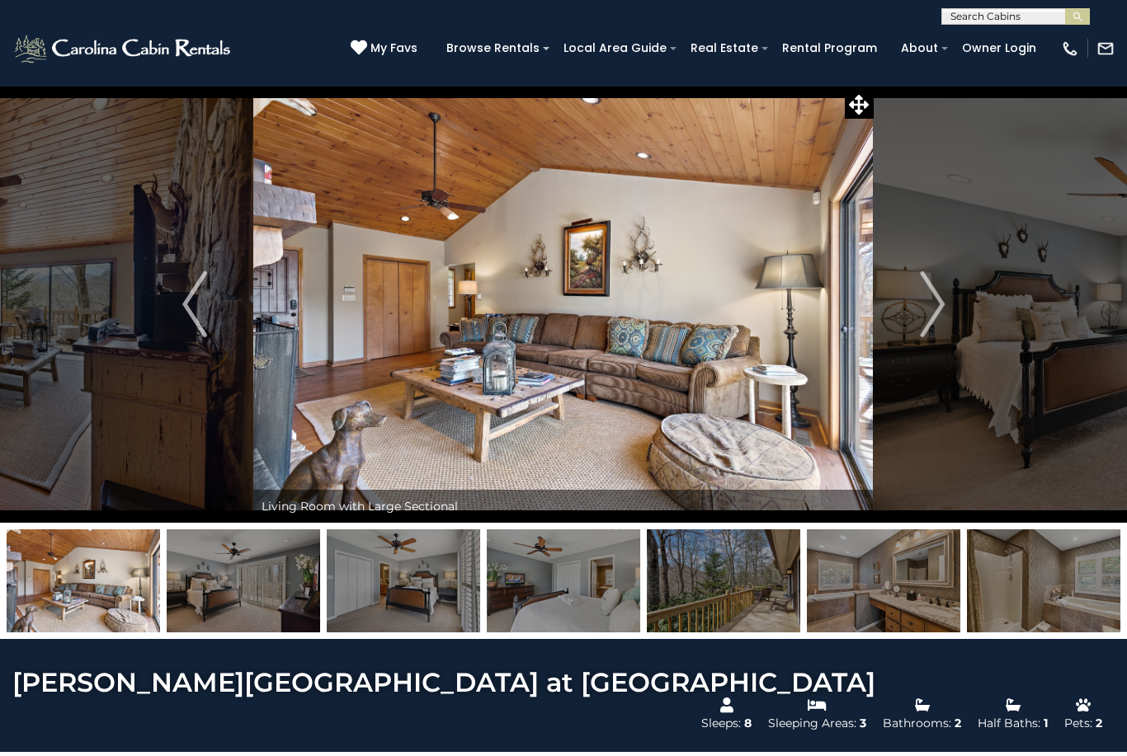
click at [935, 307] on img "Next" at bounding box center [932, 304] width 25 height 66
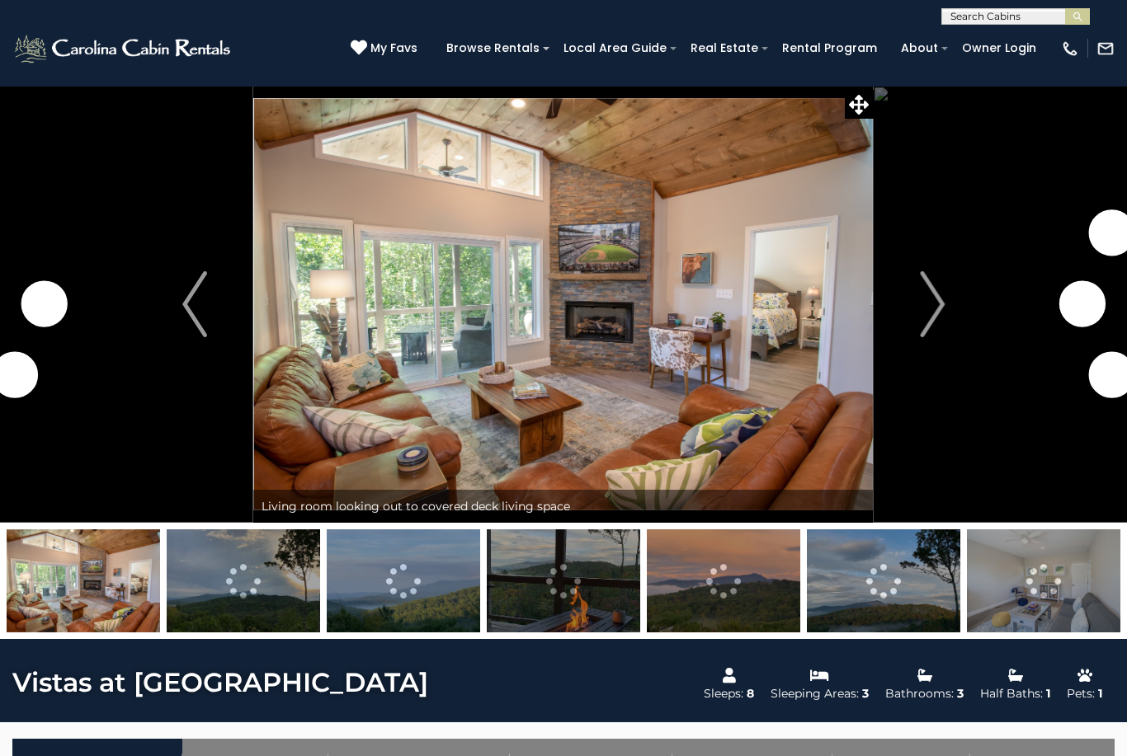
click at [619, 315] on img at bounding box center [562, 304] width 619 height 437
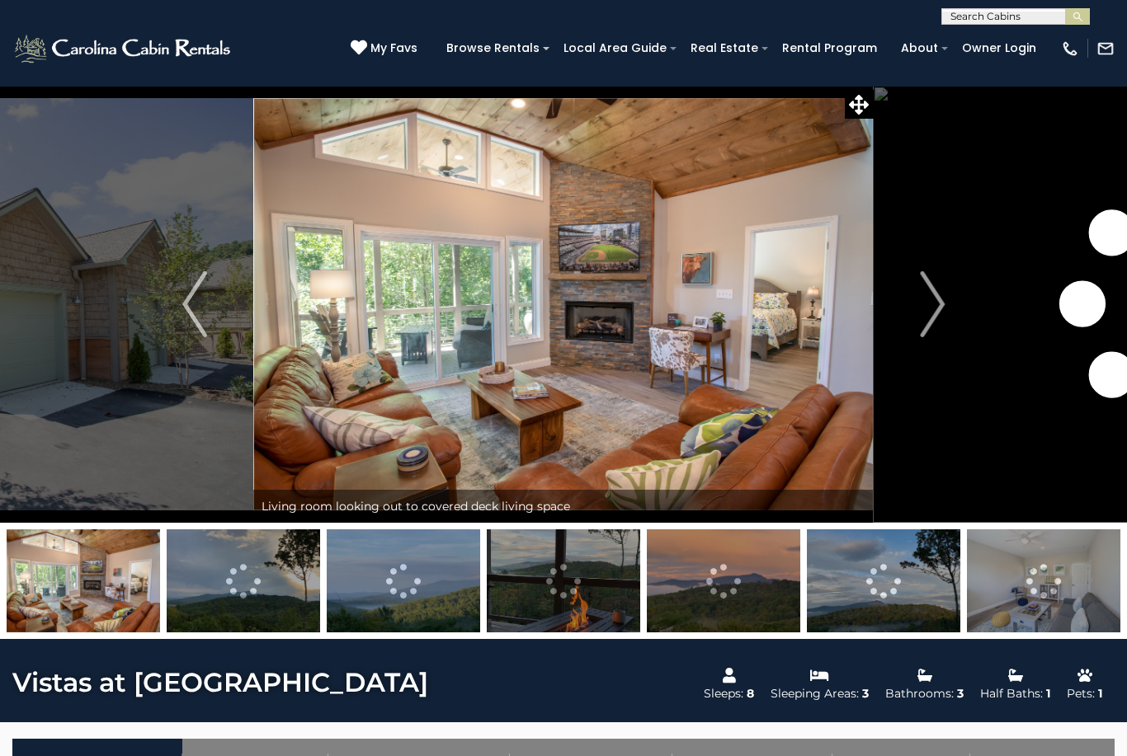
click at [865, 103] on icon at bounding box center [859, 105] width 20 height 20
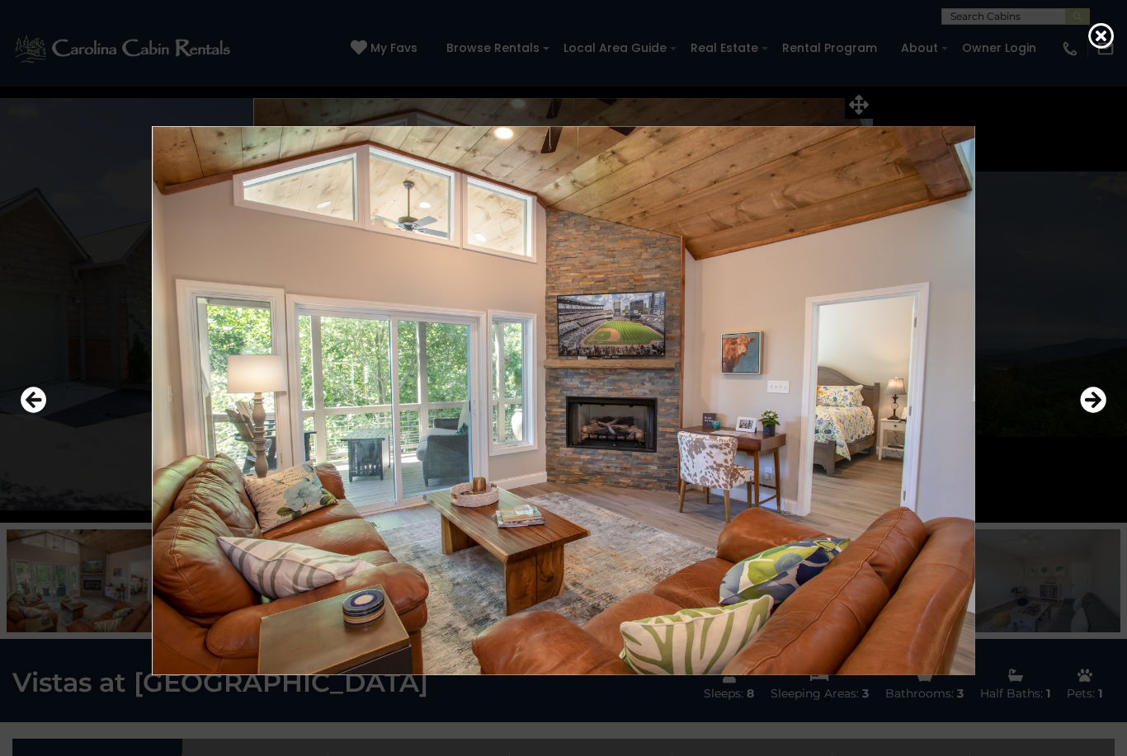
click at [1094, 413] on icon "Next" at bounding box center [1093, 400] width 26 height 26
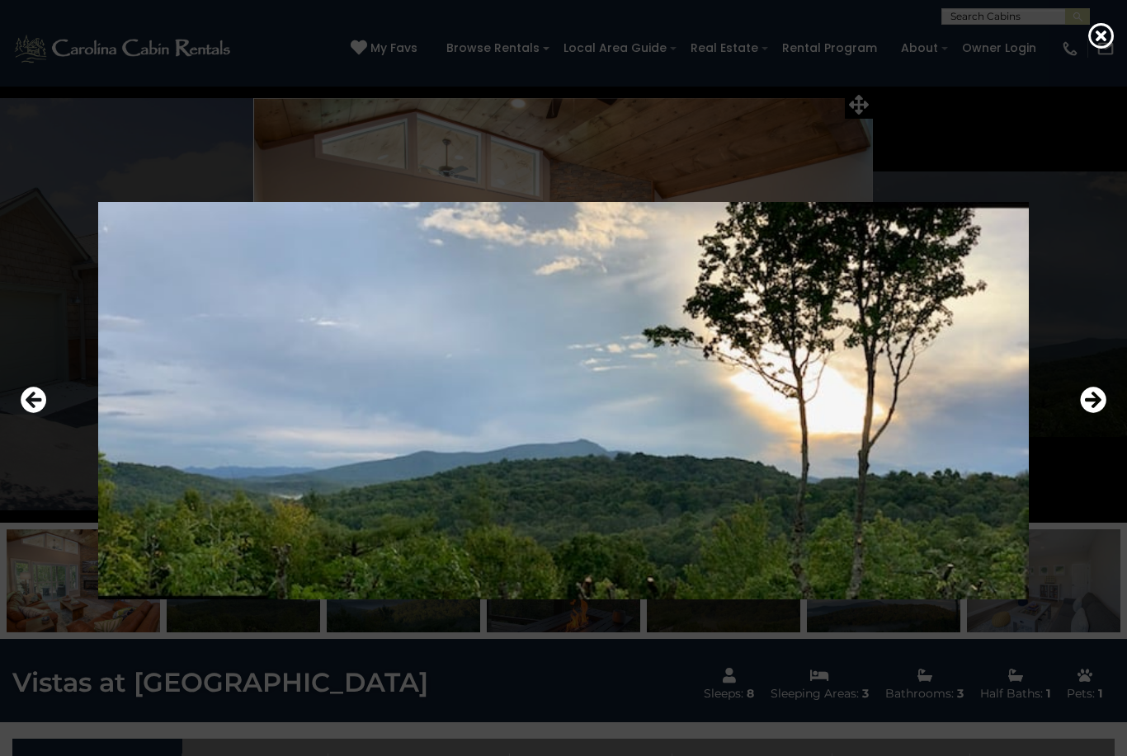
click at [1096, 413] on icon "Next" at bounding box center [1093, 400] width 26 height 26
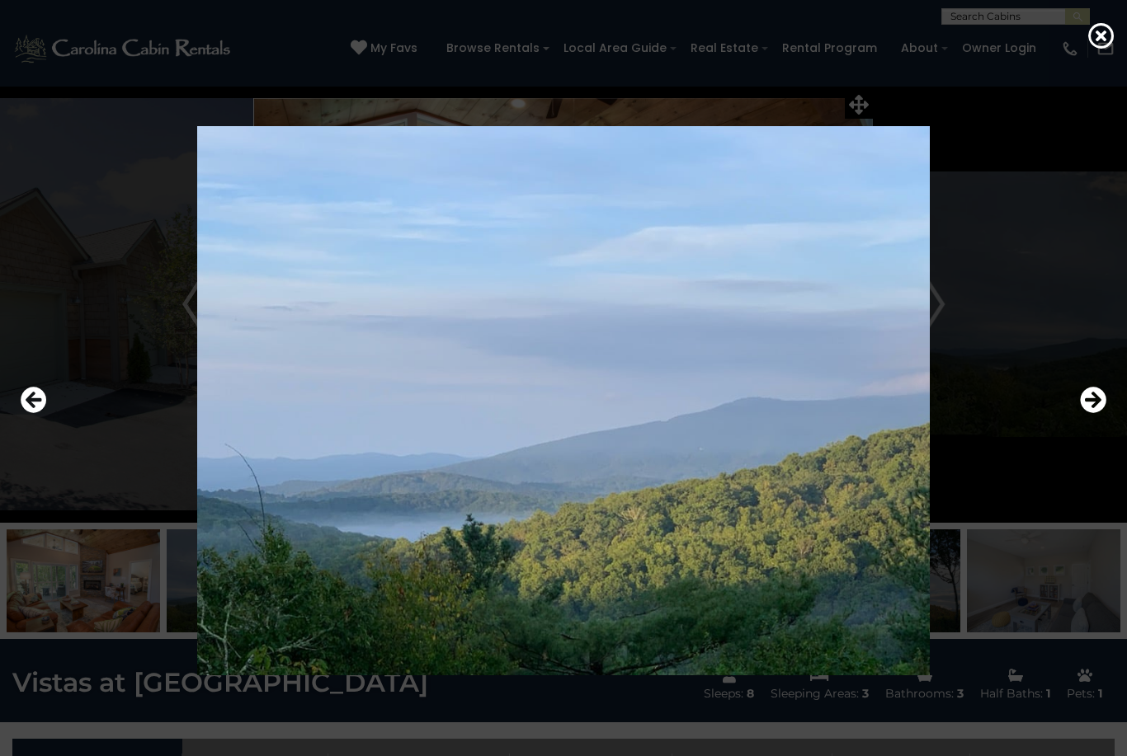
click at [1098, 413] on icon "Next" at bounding box center [1093, 400] width 26 height 26
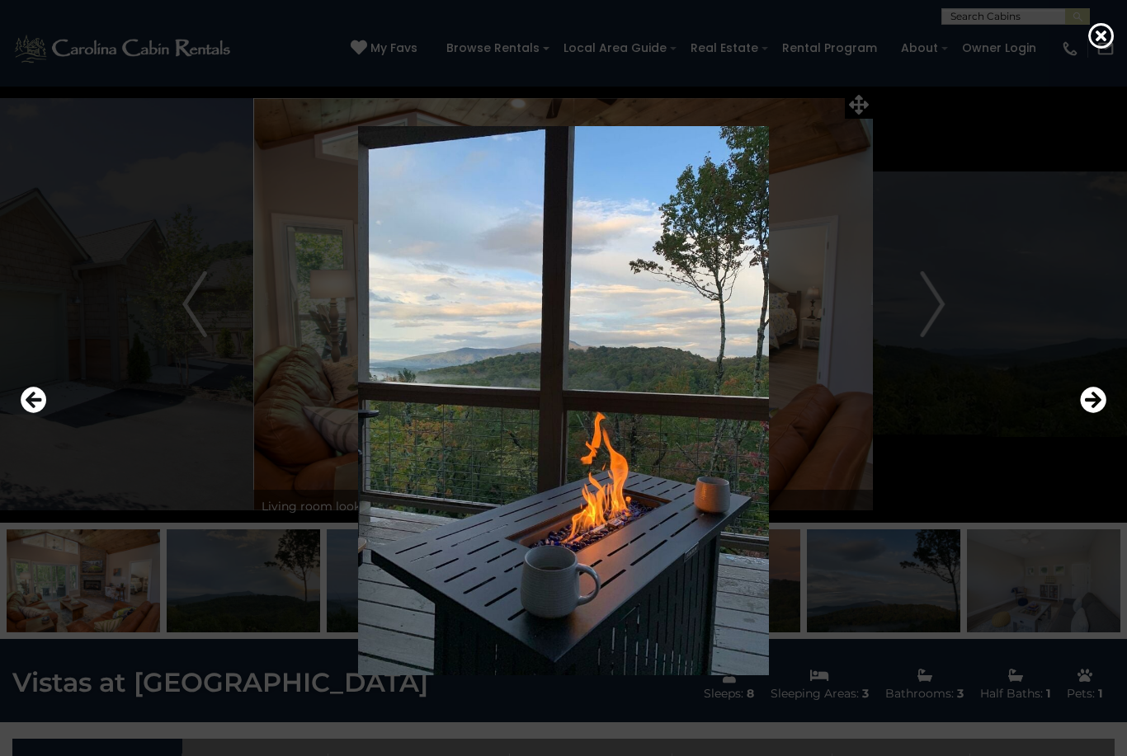
click at [1098, 413] on icon "Next" at bounding box center [1093, 400] width 26 height 26
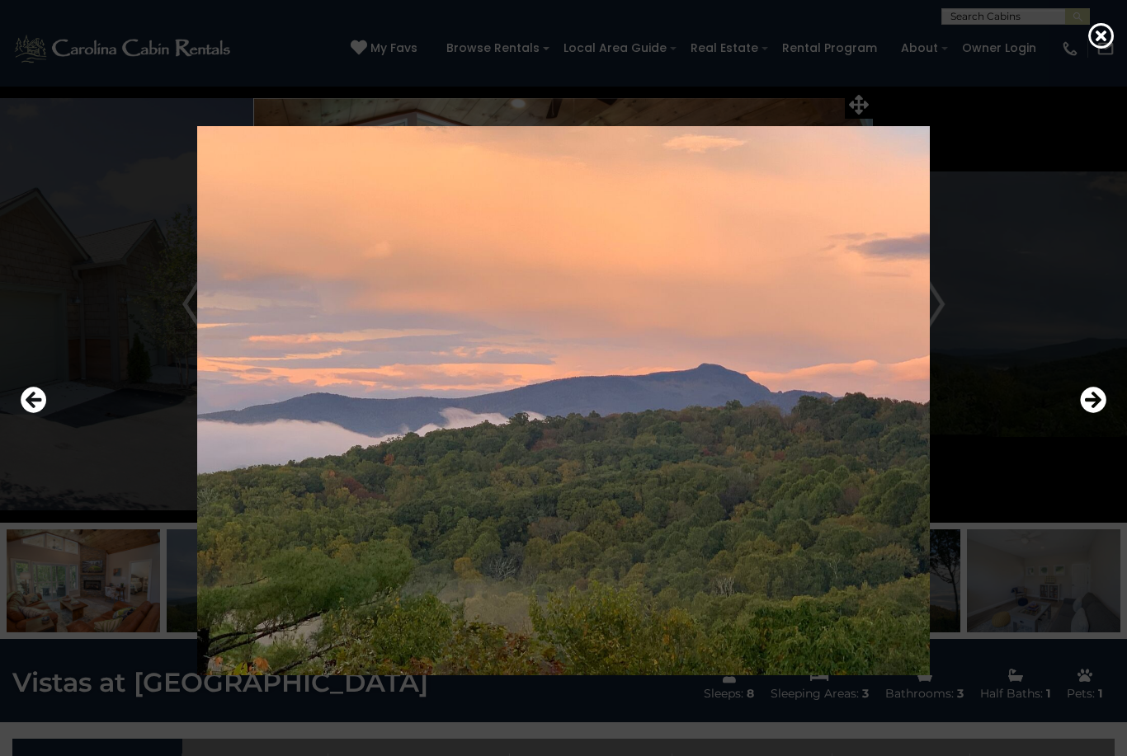
click at [1100, 413] on icon "Next" at bounding box center [1093, 400] width 26 height 26
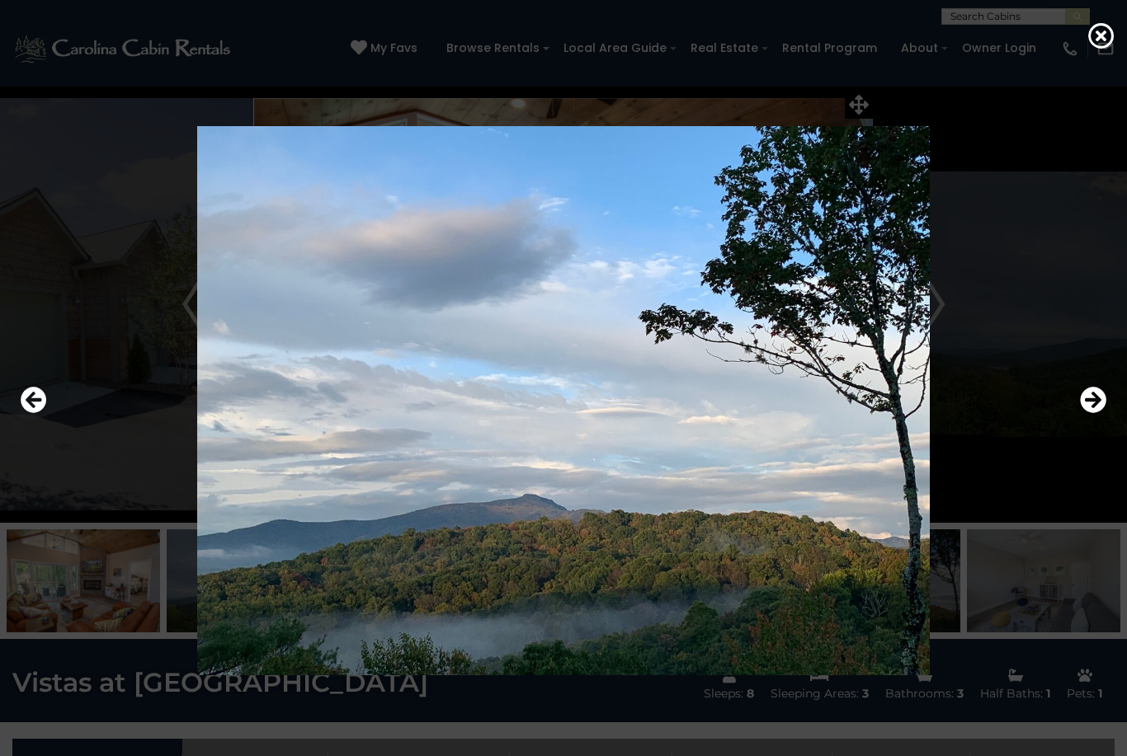
click at [1102, 413] on icon "Next" at bounding box center [1093, 400] width 26 height 26
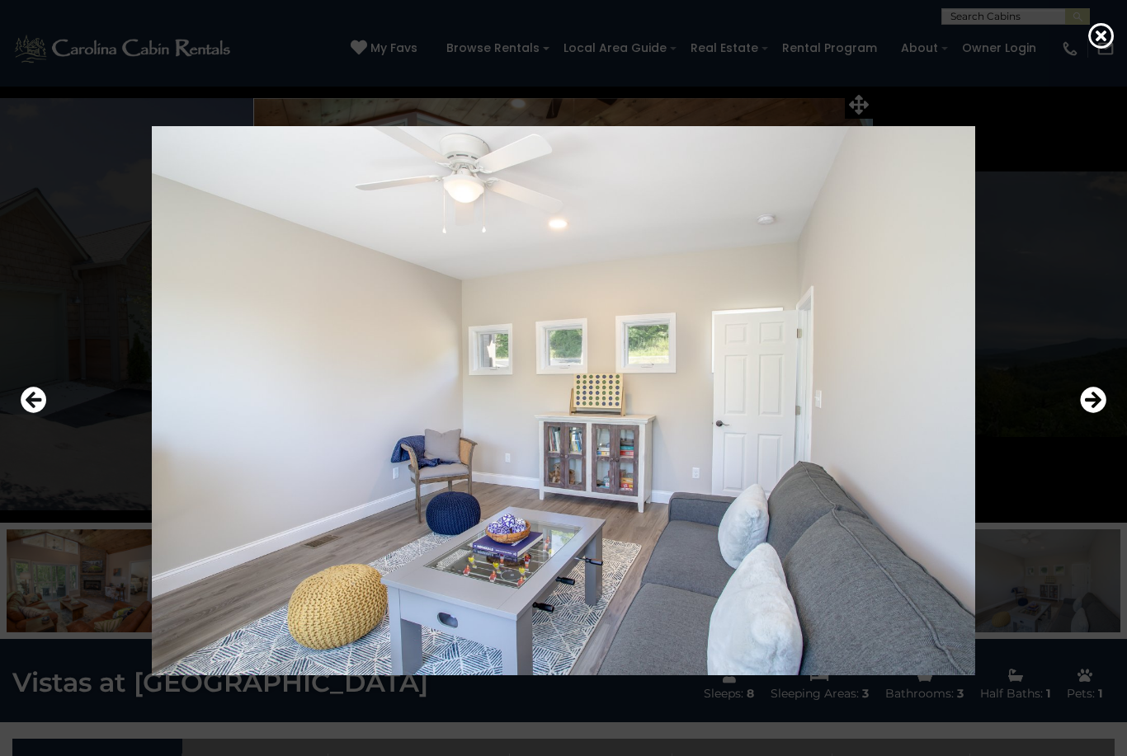
click at [1100, 413] on icon "Next" at bounding box center [1093, 400] width 26 height 26
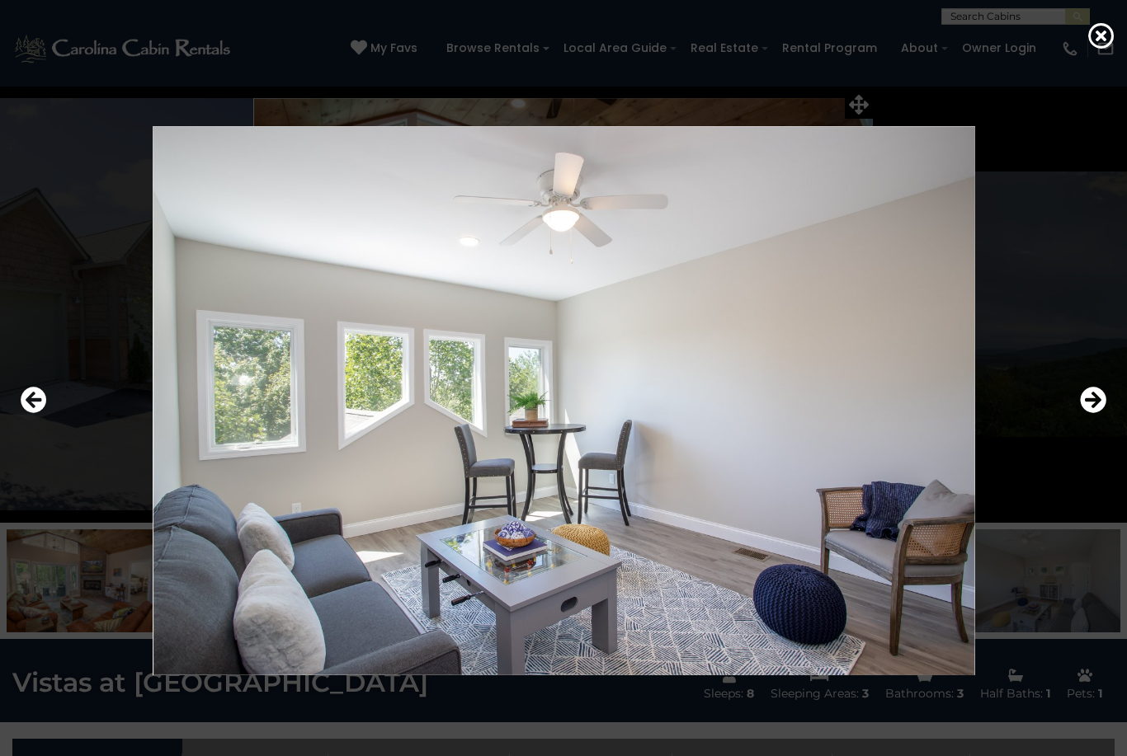
click at [1099, 413] on icon "Next" at bounding box center [1093, 400] width 26 height 26
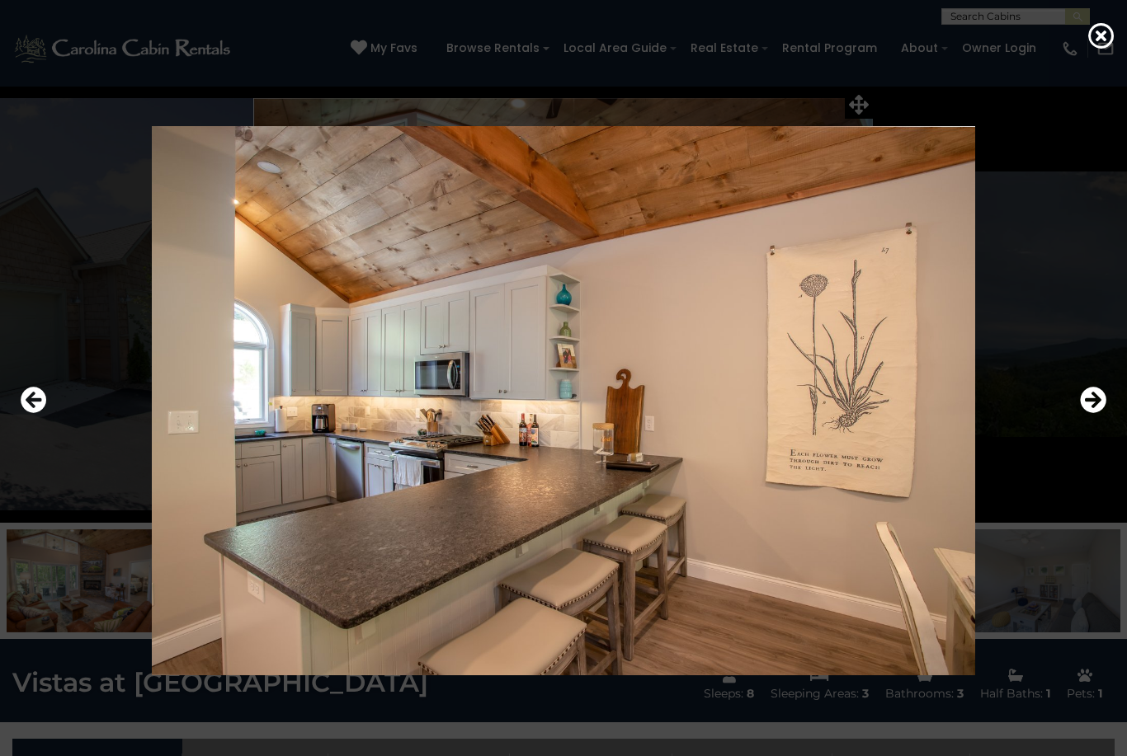
click at [1099, 413] on icon "Next" at bounding box center [1093, 400] width 26 height 26
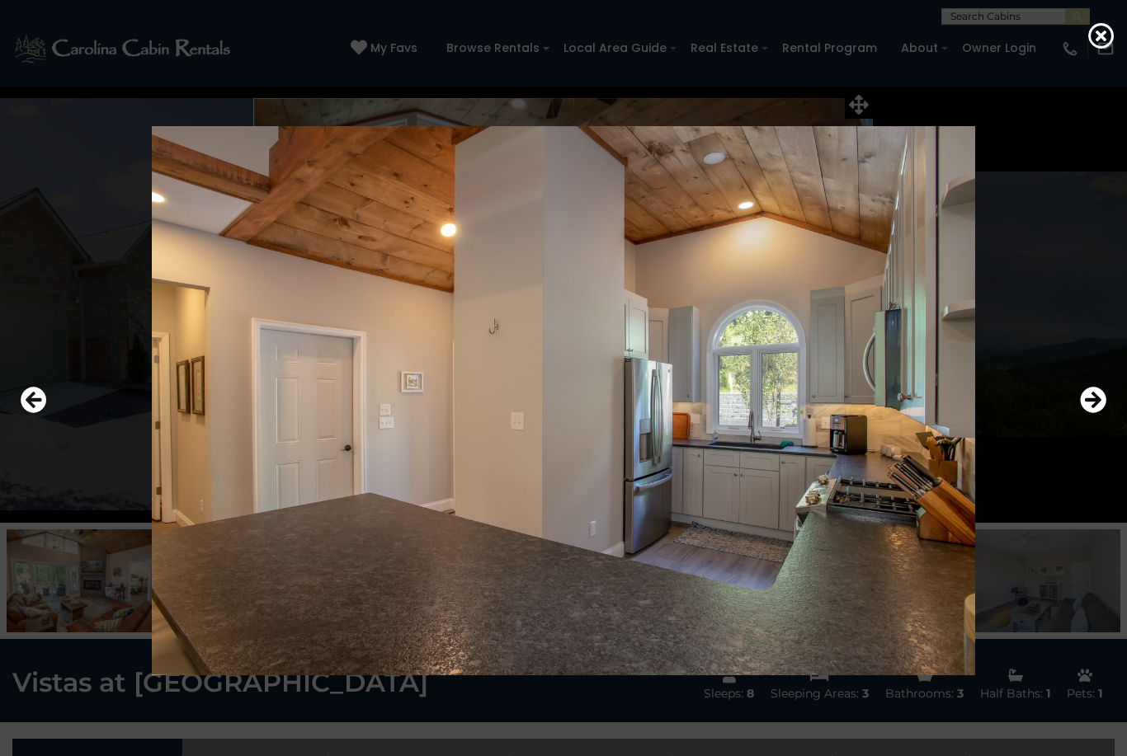
click at [1098, 413] on icon "Next" at bounding box center [1093, 400] width 26 height 26
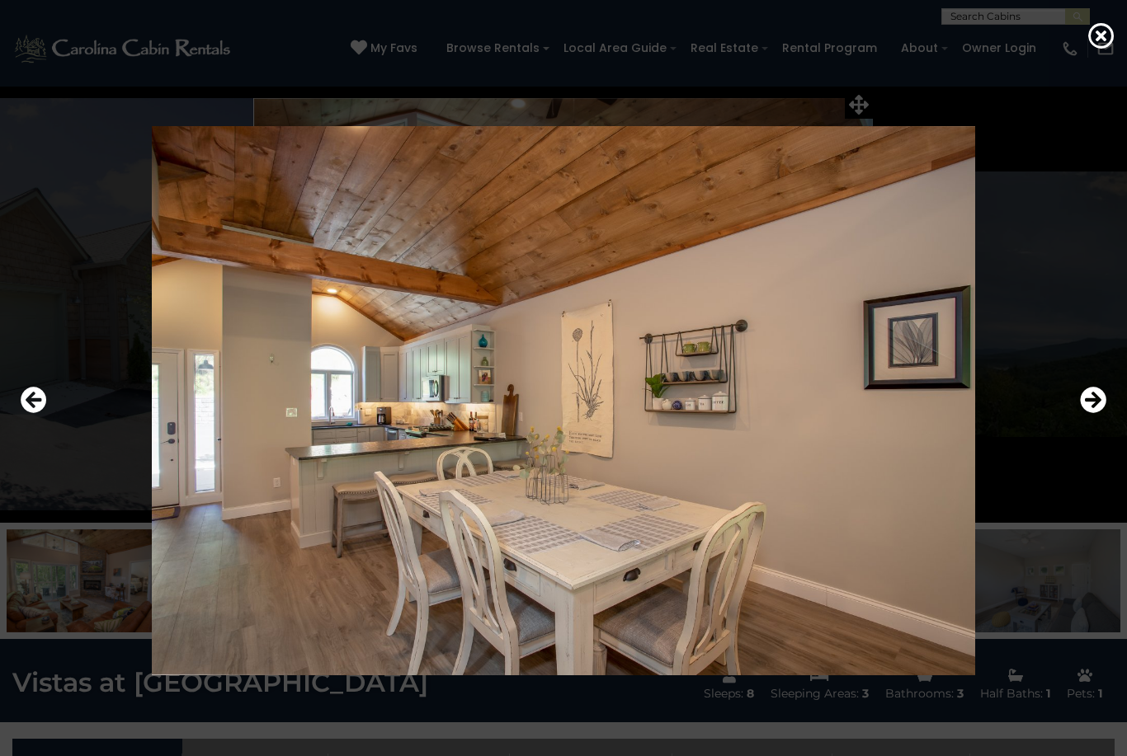
click at [1094, 413] on icon "Next" at bounding box center [1093, 400] width 26 height 26
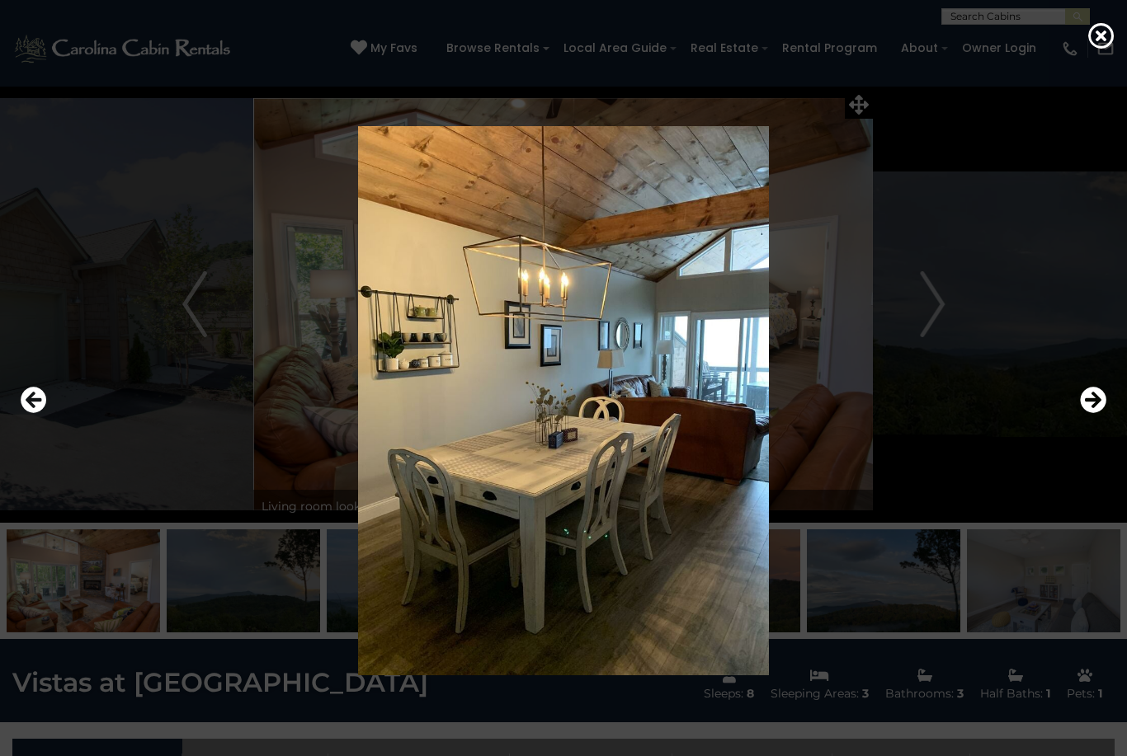
click at [1105, 413] on icon "Next" at bounding box center [1093, 400] width 26 height 26
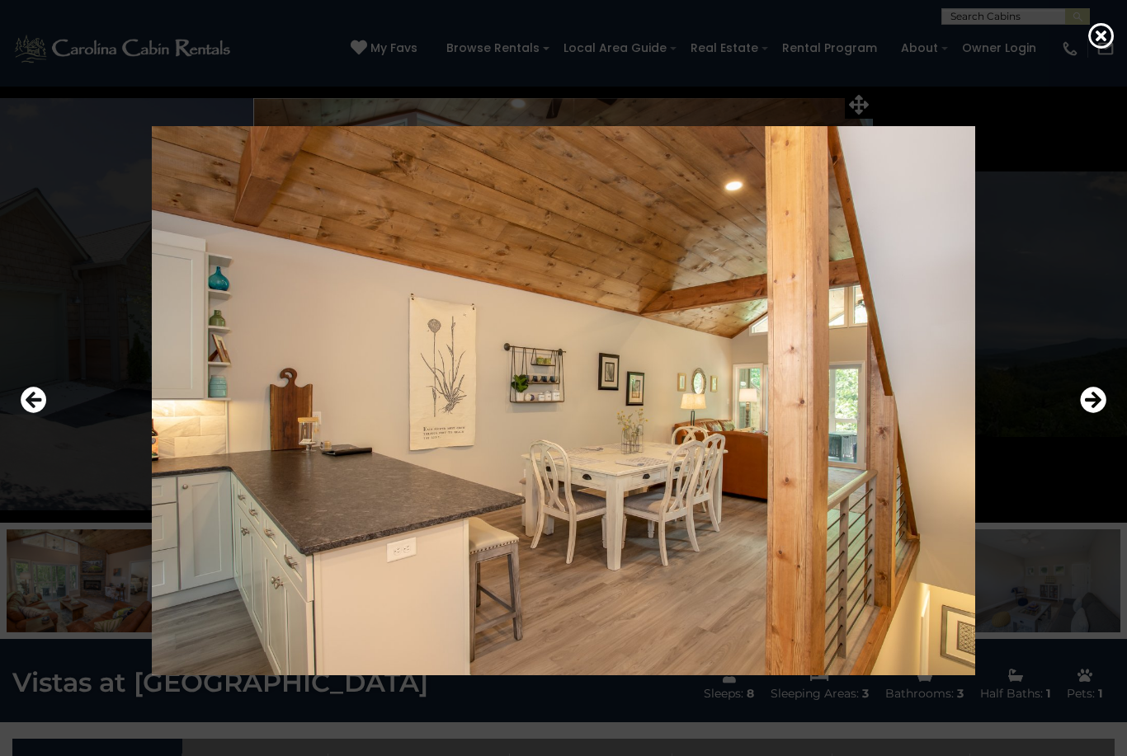
click at [1105, 413] on icon "Next" at bounding box center [1093, 400] width 26 height 26
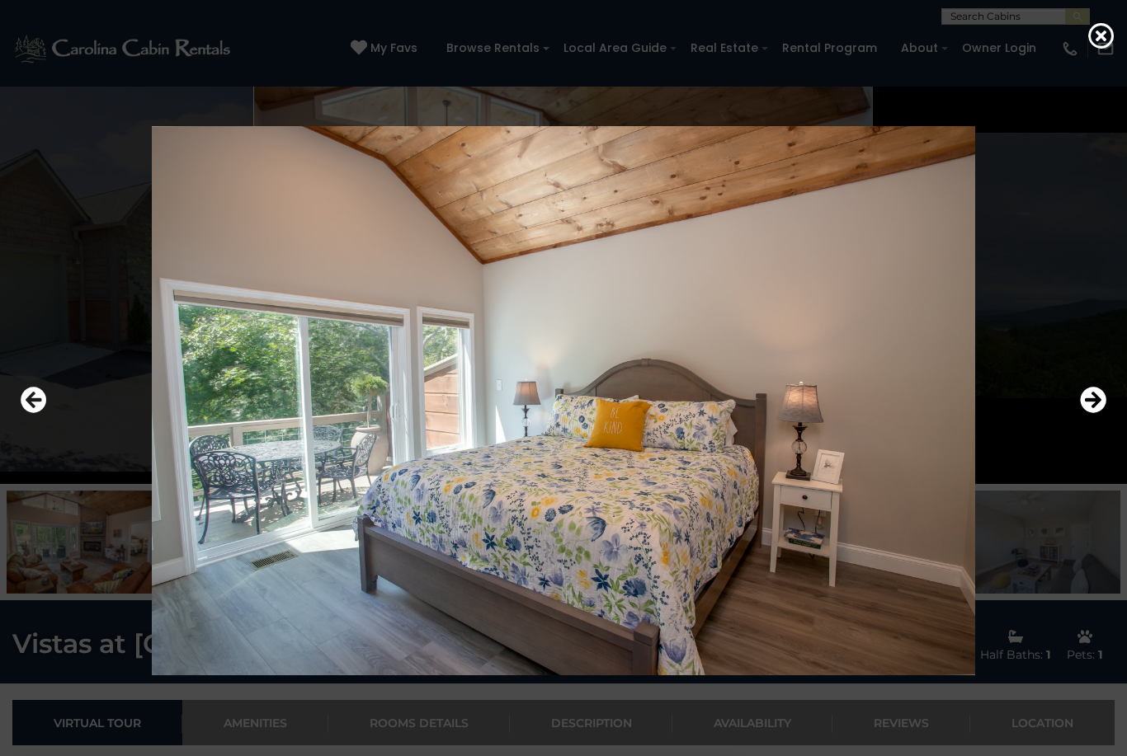
scroll to position [43, 0]
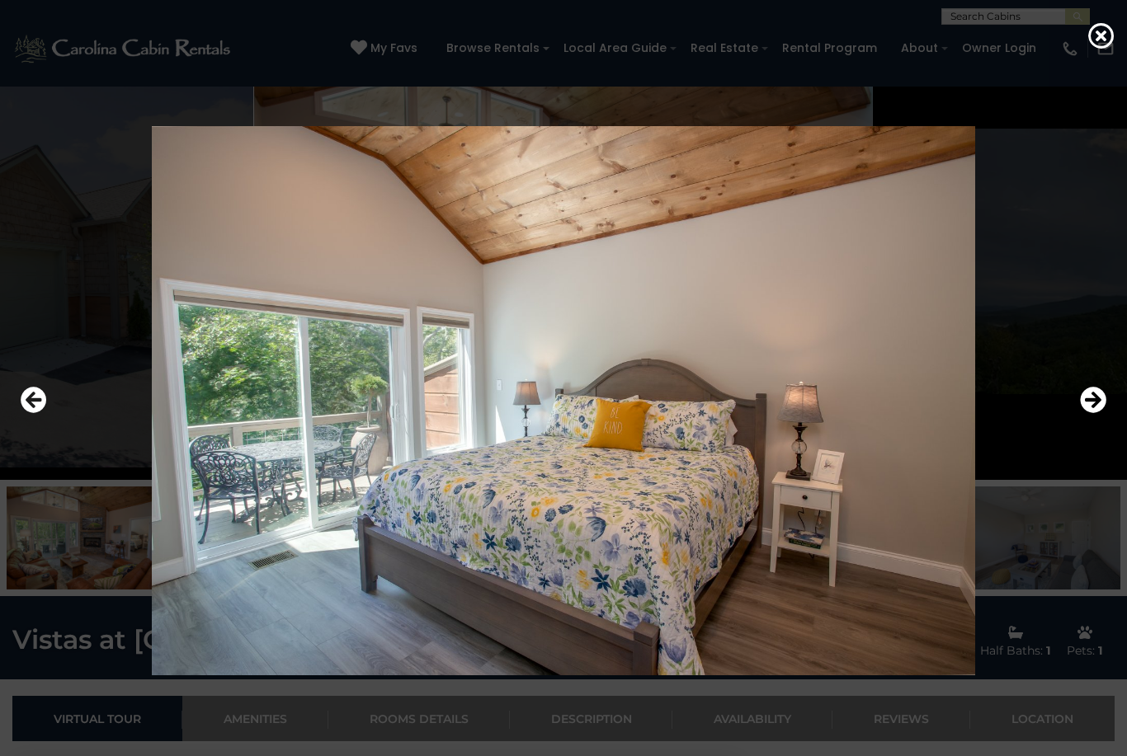
click at [1096, 413] on icon "Next" at bounding box center [1093, 400] width 26 height 26
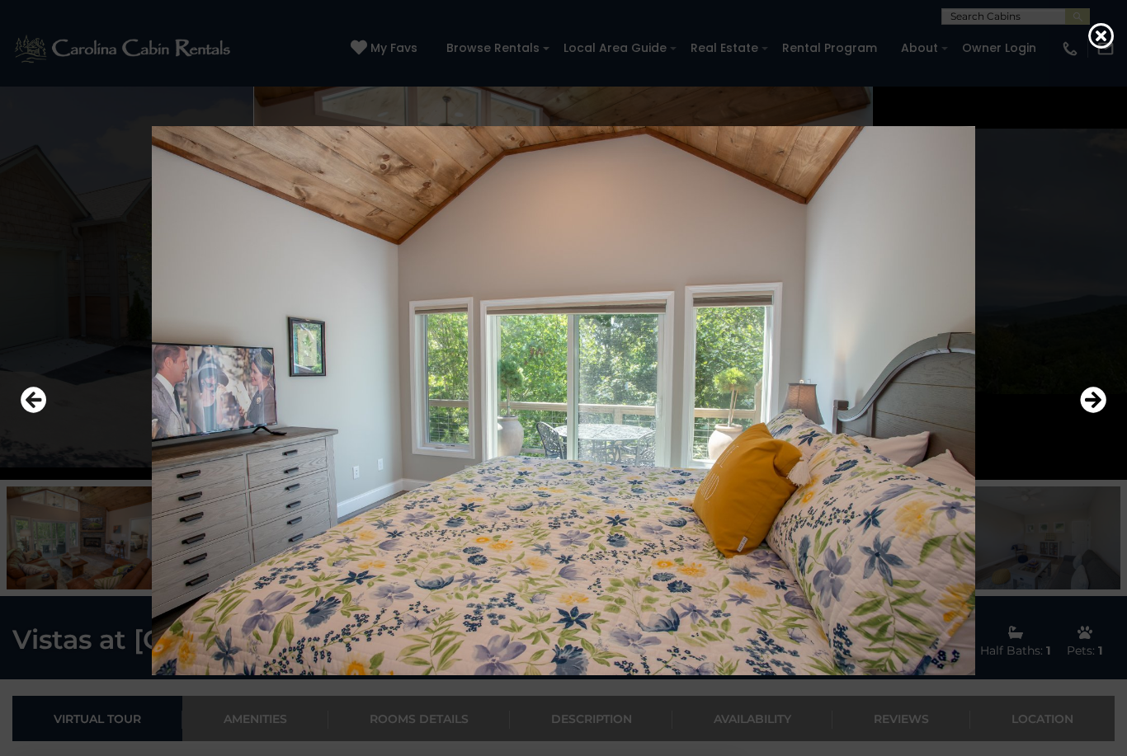
click at [1082, 413] on icon "Next" at bounding box center [1093, 400] width 26 height 26
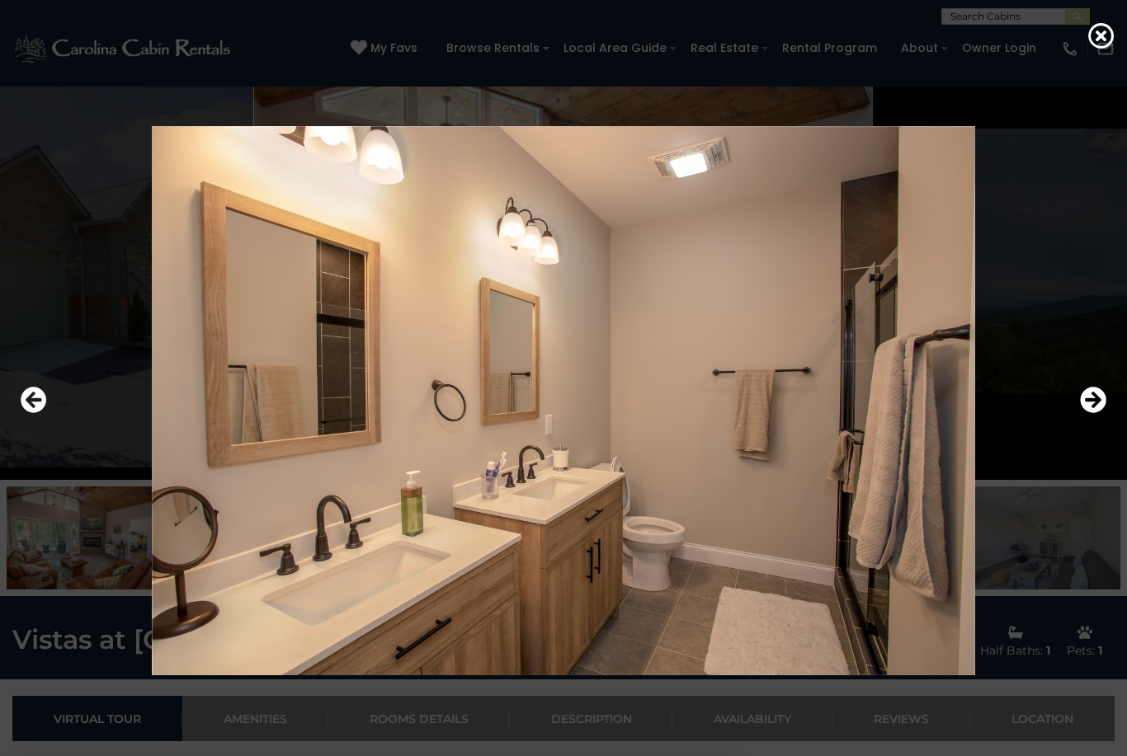
click at [1087, 413] on icon "Next" at bounding box center [1093, 400] width 26 height 26
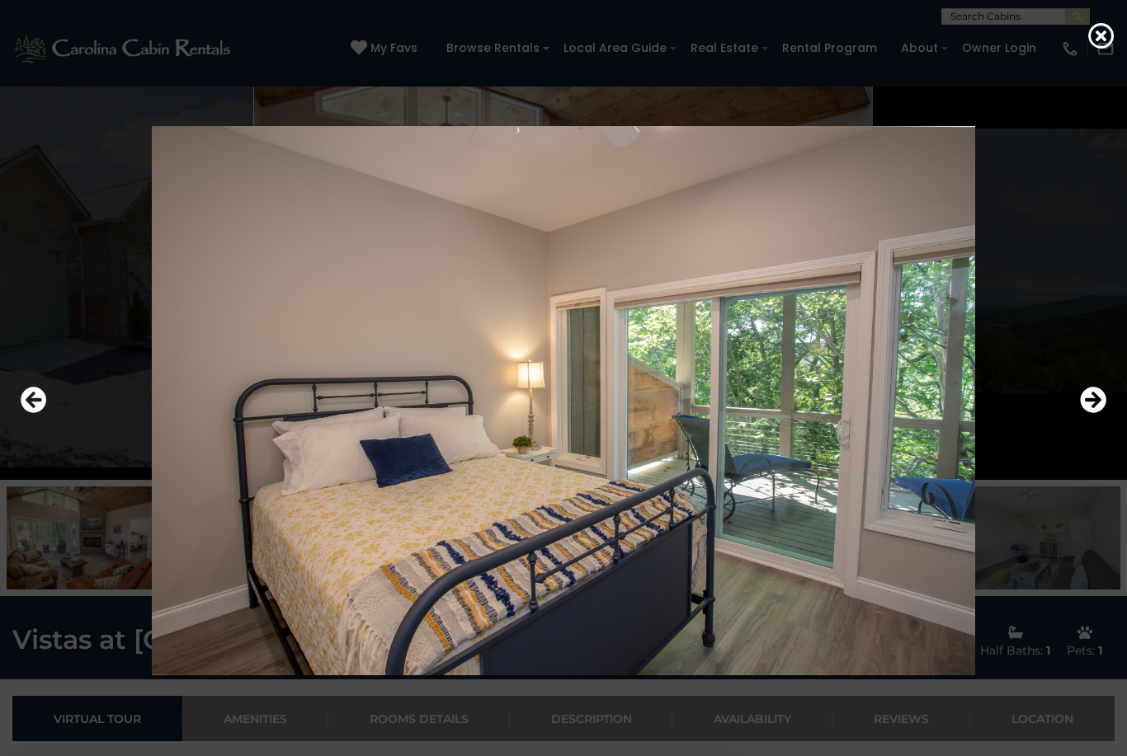
click at [1081, 413] on icon "Next" at bounding box center [1093, 400] width 26 height 26
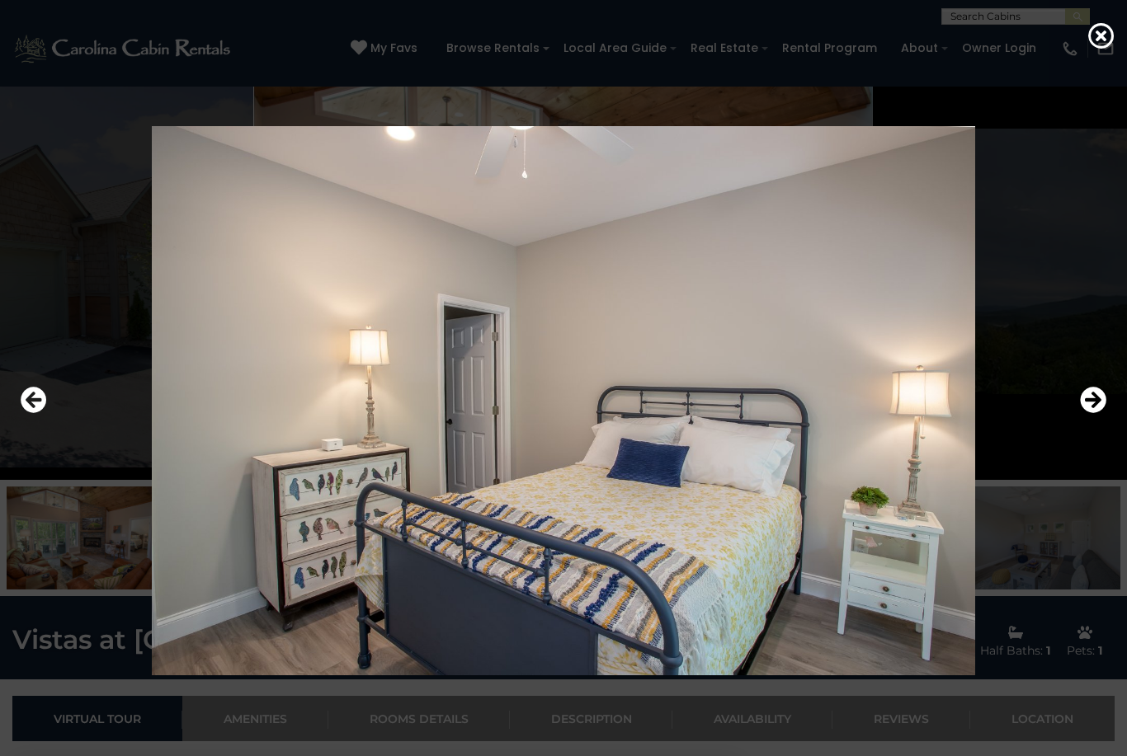
click at [1089, 413] on icon "Next" at bounding box center [1093, 400] width 26 height 26
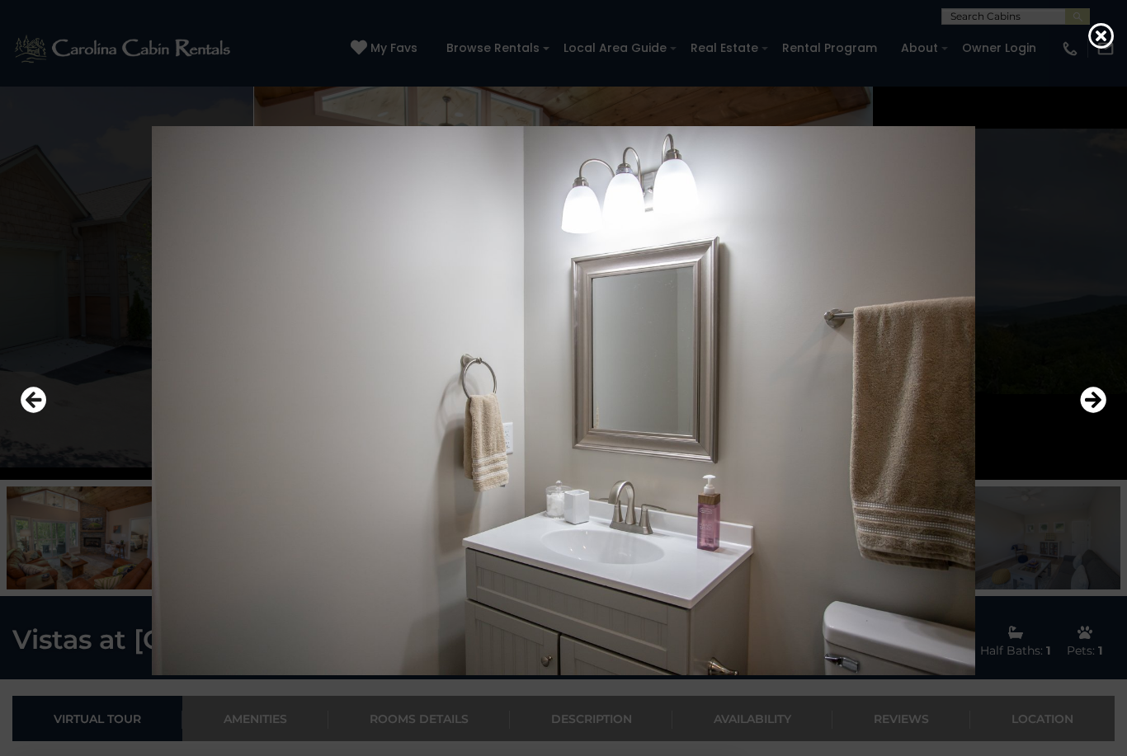
click at [1093, 413] on icon "Next" at bounding box center [1093, 400] width 26 height 26
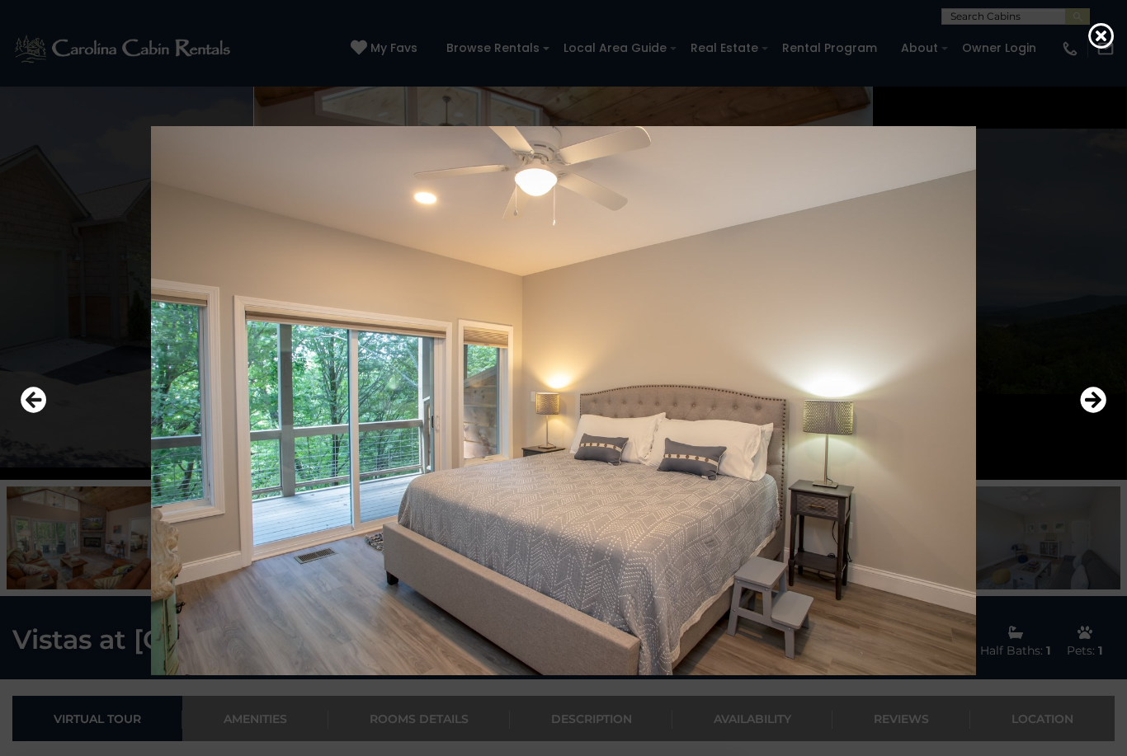
click at [1091, 413] on icon "Next" at bounding box center [1093, 400] width 26 height 26
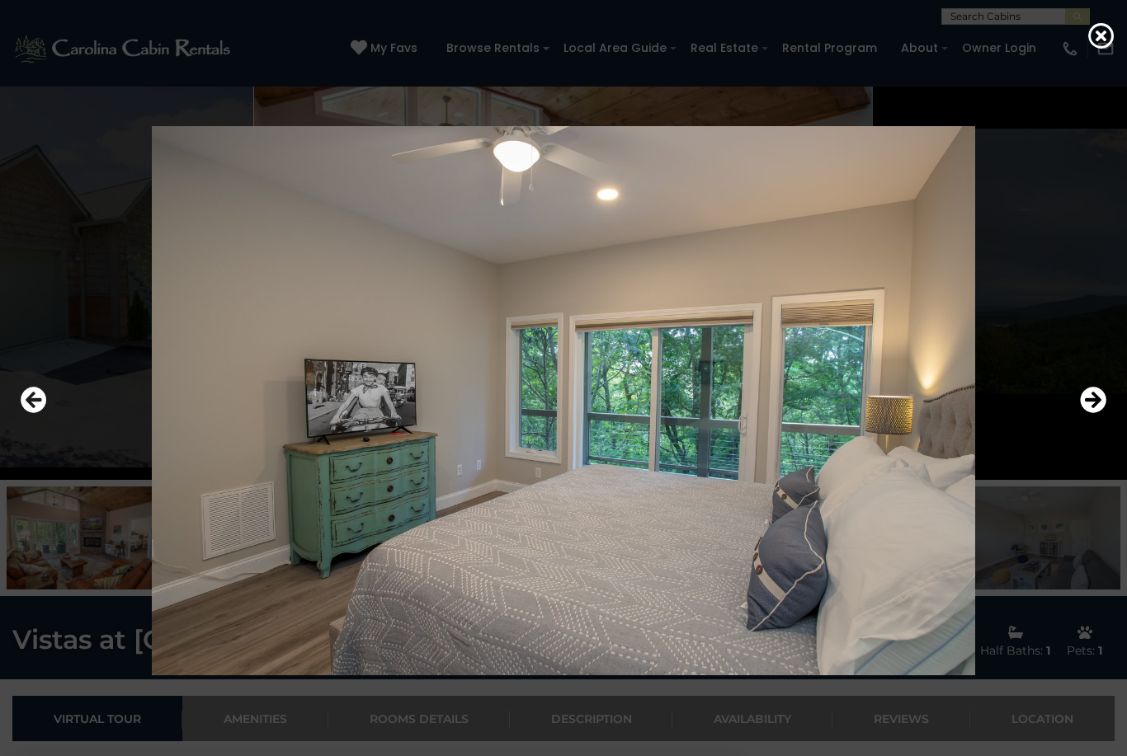
click at [1089, 413] on icon "Next" at bounding box center [1093, 400] width 26 height 26
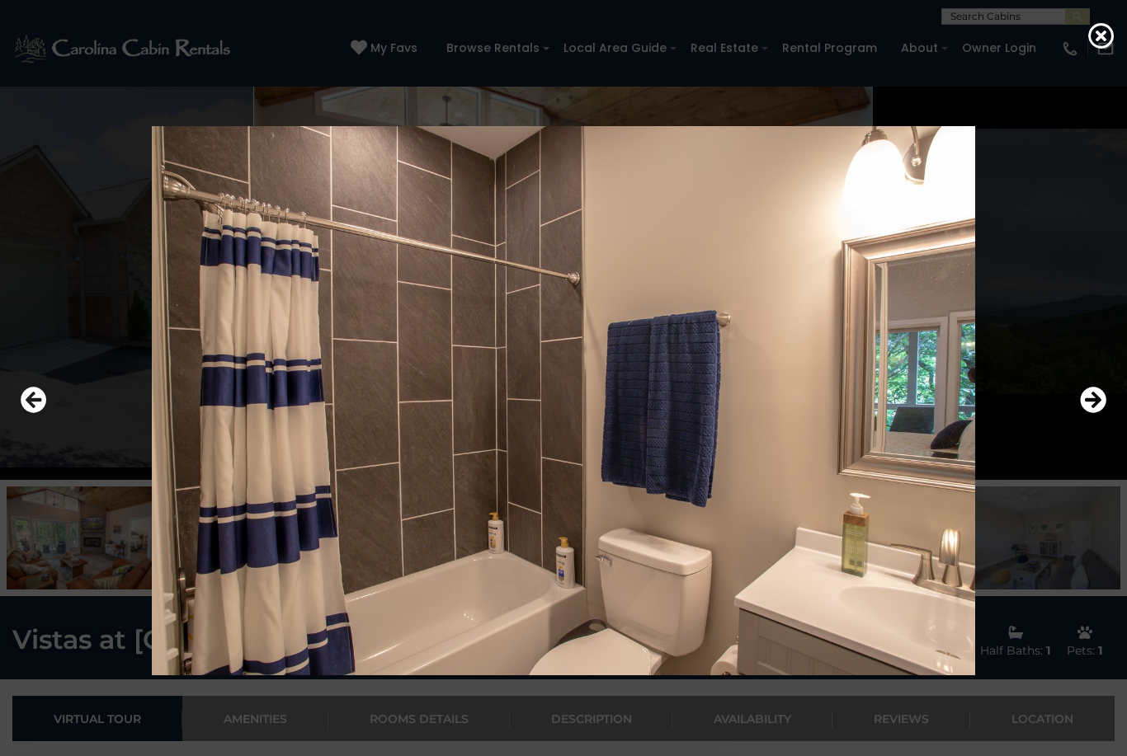
click at [1095, 413] on icon "Next" at bounding box center [1093, 400] width 26 height 26
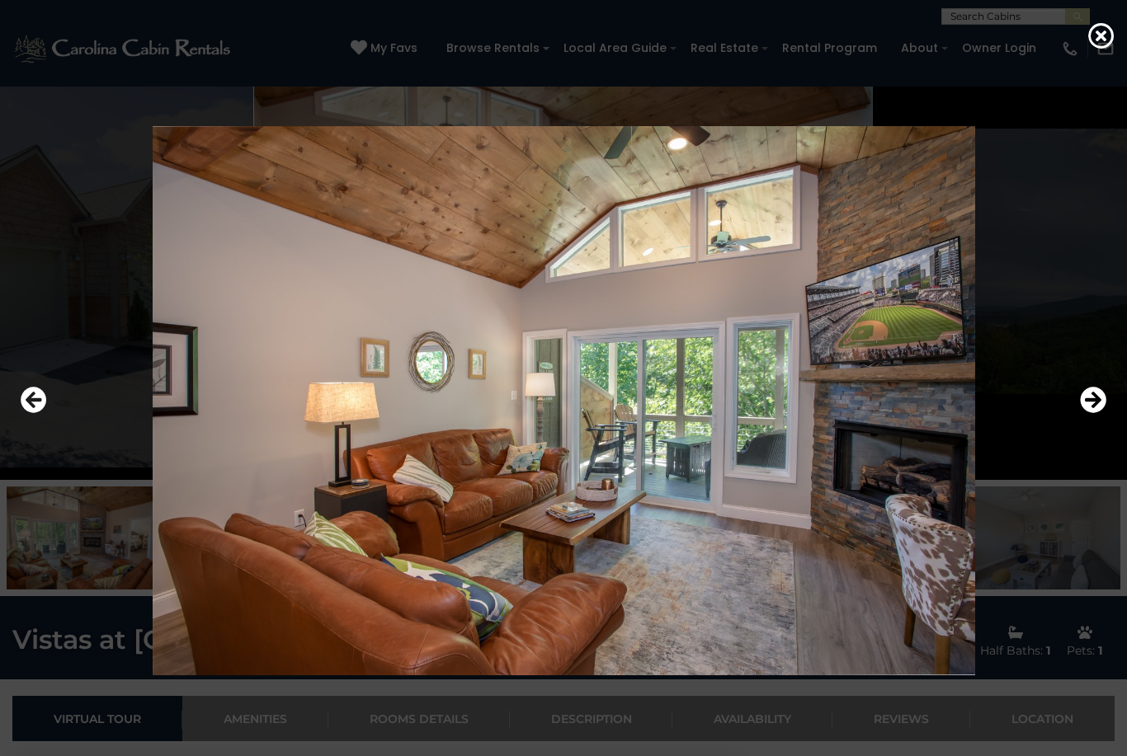
click at [1095, 413] on icon "Next" at bounding box center [1093, 400] width 26 height 26
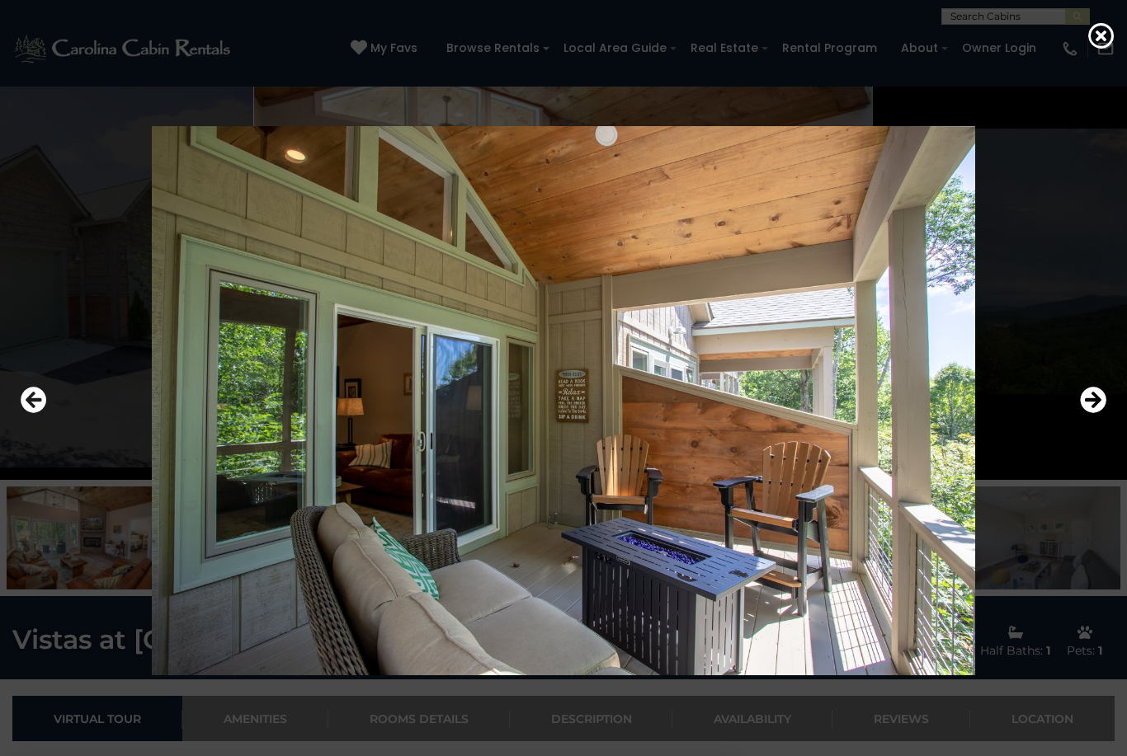
click at [1089, 413] on icon "Next" at bounding box center [1093, 400] width 26 height 26
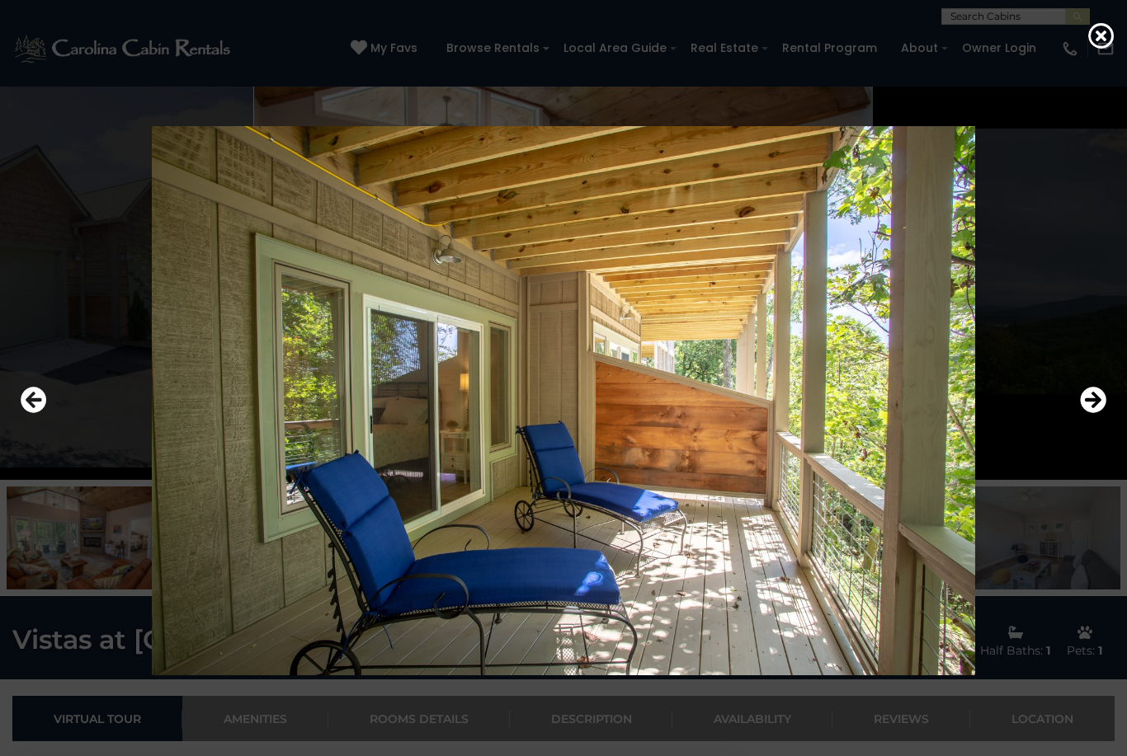
click at [1080, 413] on icon "Next" at bounding box center [1093, 400] width 26 height 26
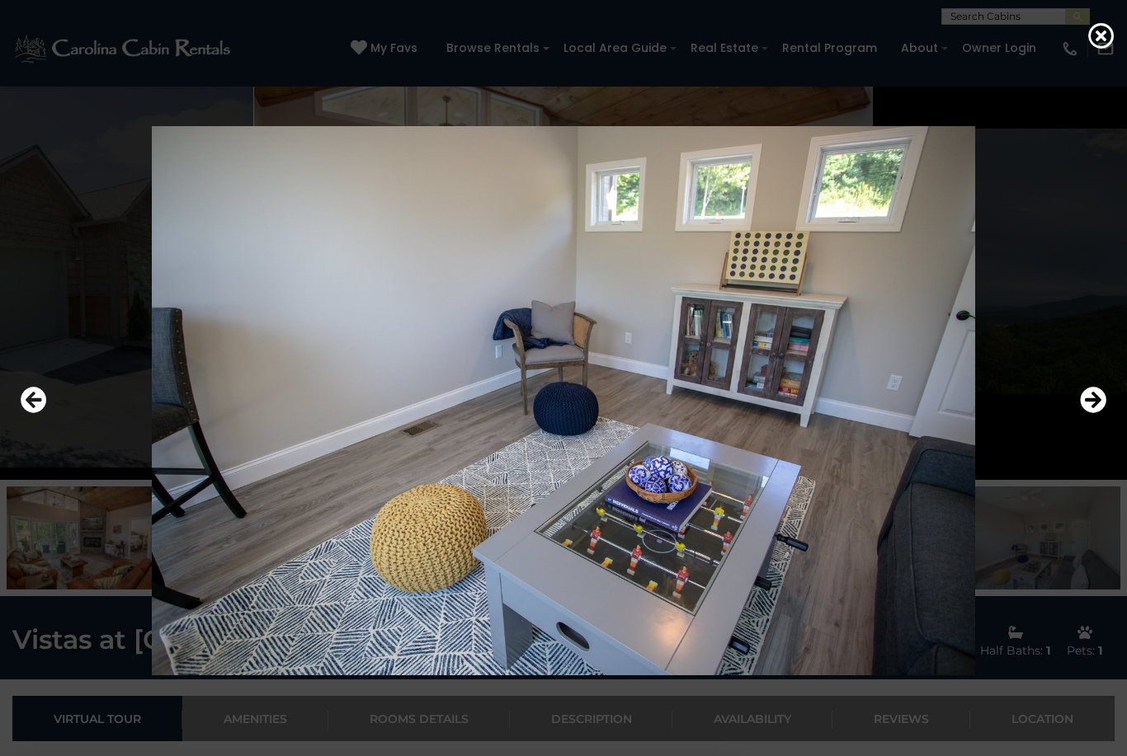
click at [1081, 413] on icon "Next" at bounding box center [1093, 400] width 26 height 26
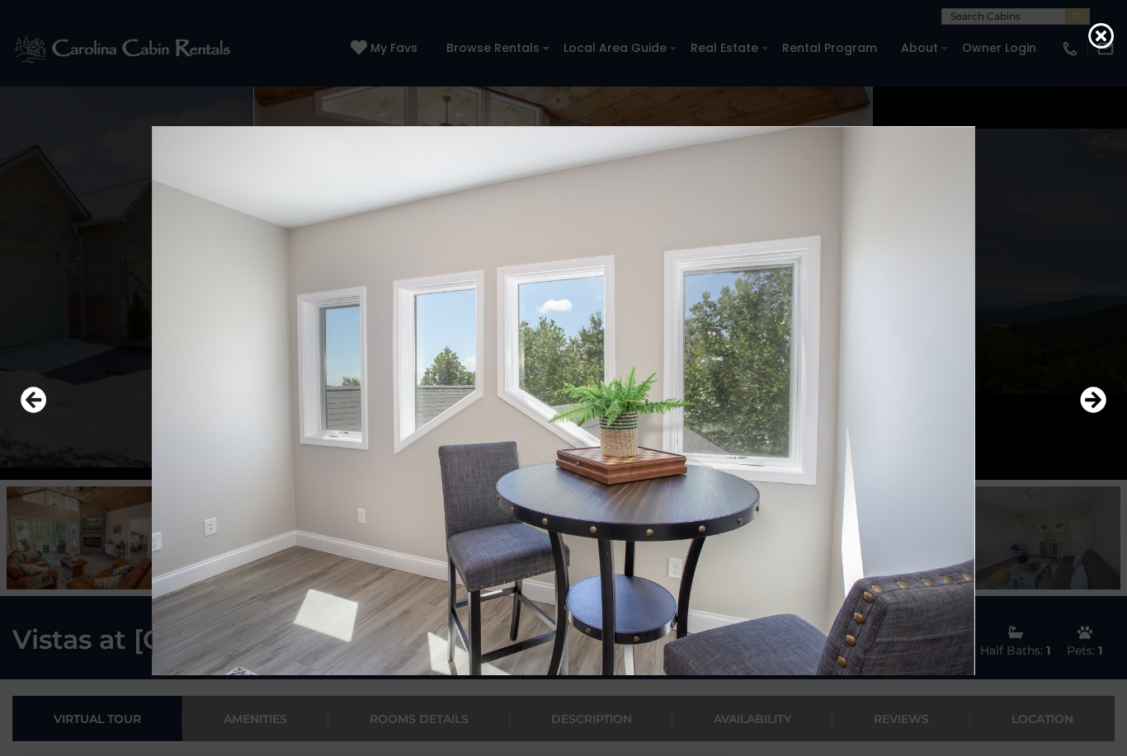
click at [1084, 413] on icon "Next" at bounding box center [1093, 400] width 26 height 26
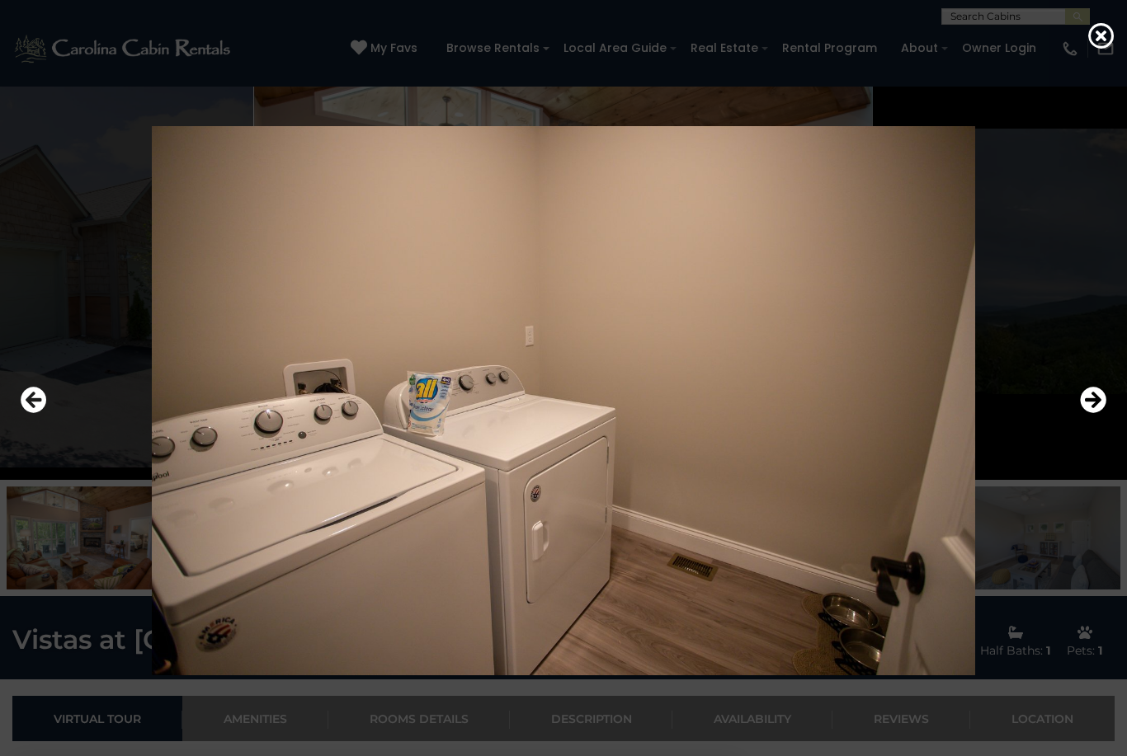
click at [1084, 420] on button "Next" at bounding box center [1093, 401] width 26 height 38
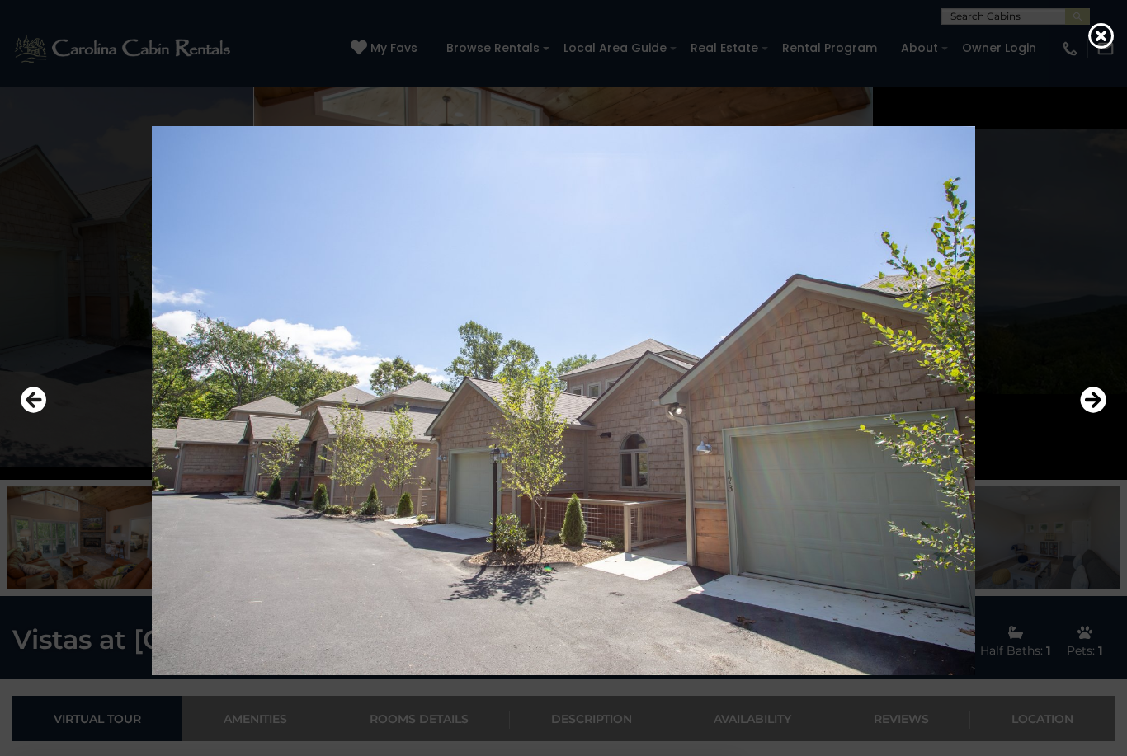
click at [1113, 30] on icon at bounding box center [1101, 35] width 26 height 26
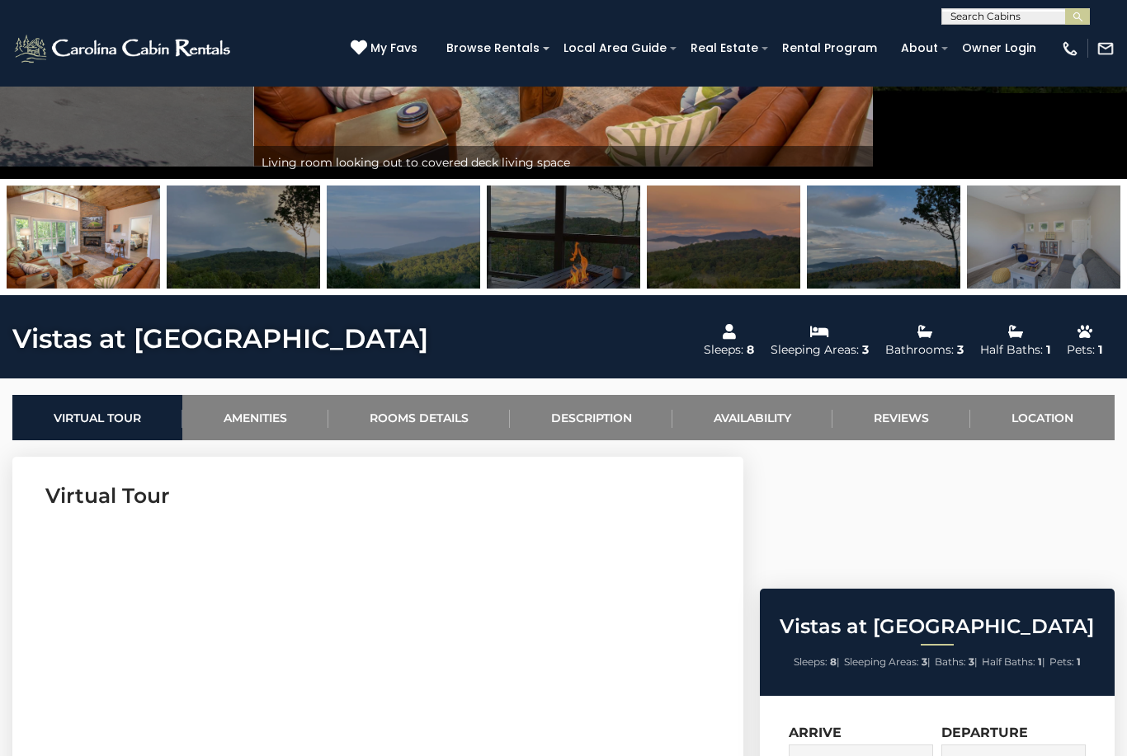
click at [909, 426] on link "Reviews" at bounding box center [901, 417] width 138 height 45
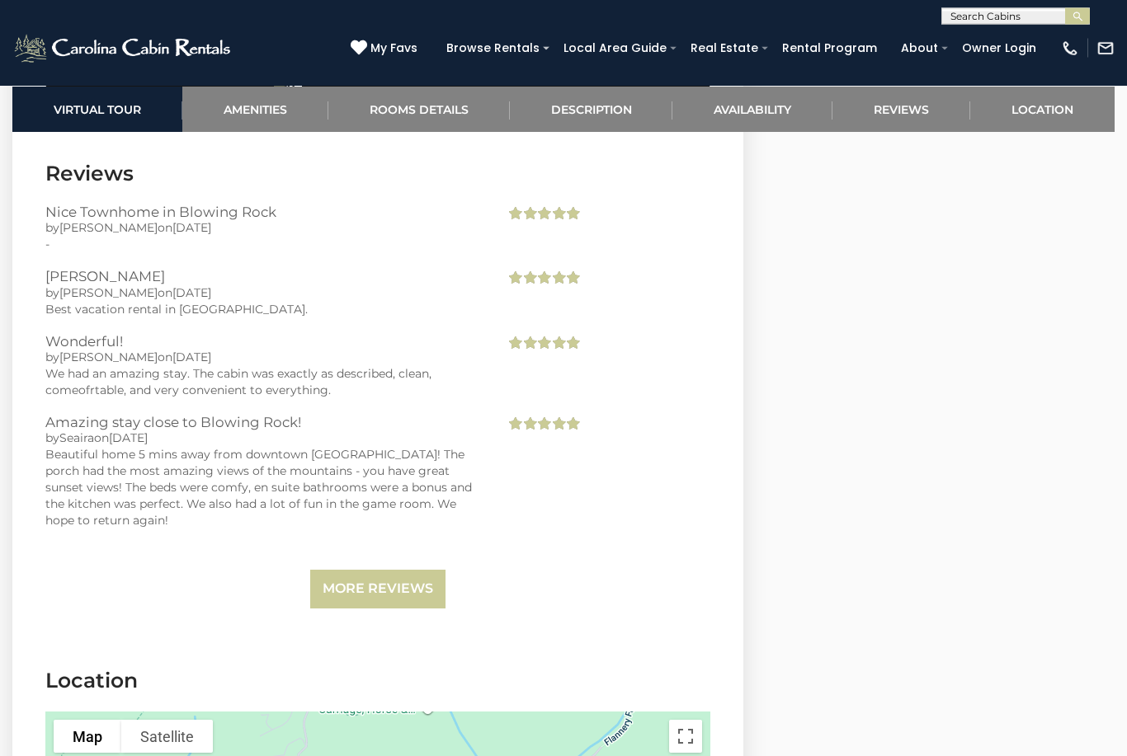
scroll to position [3509, 0]
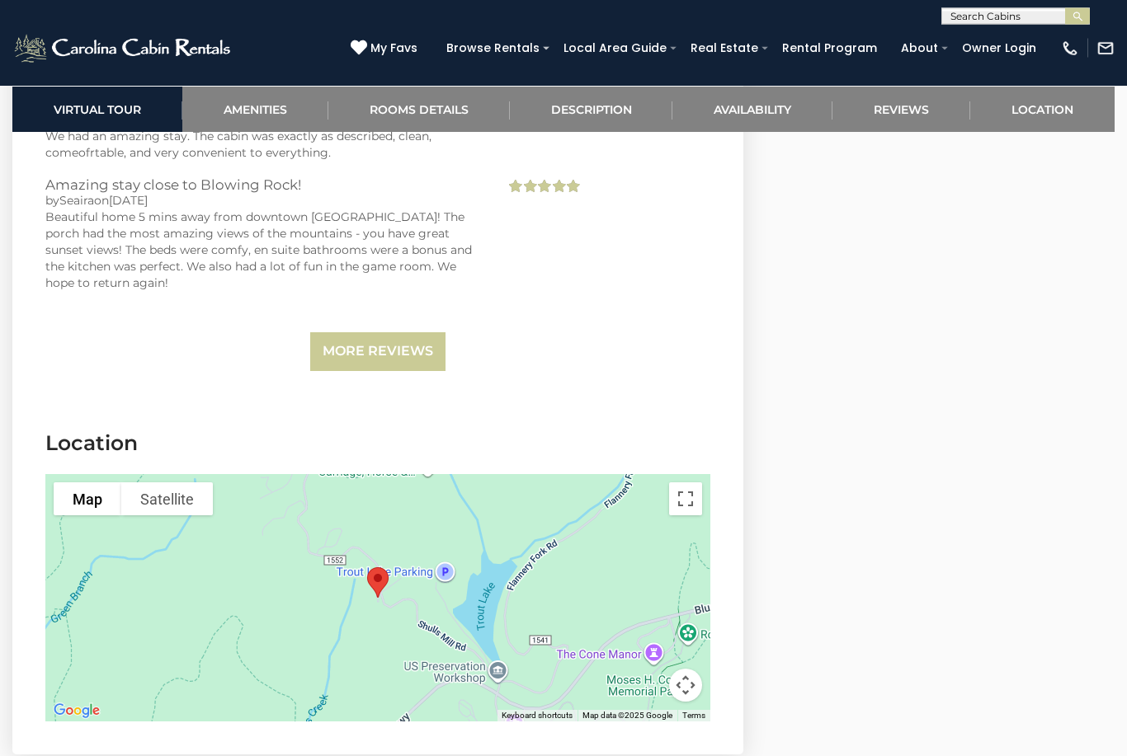
click at [180, 503] on button "Satellite" at bounding box center [167, 499] width 92 height 33
